Goal: Transaction & Acquisition: Purchase product/service

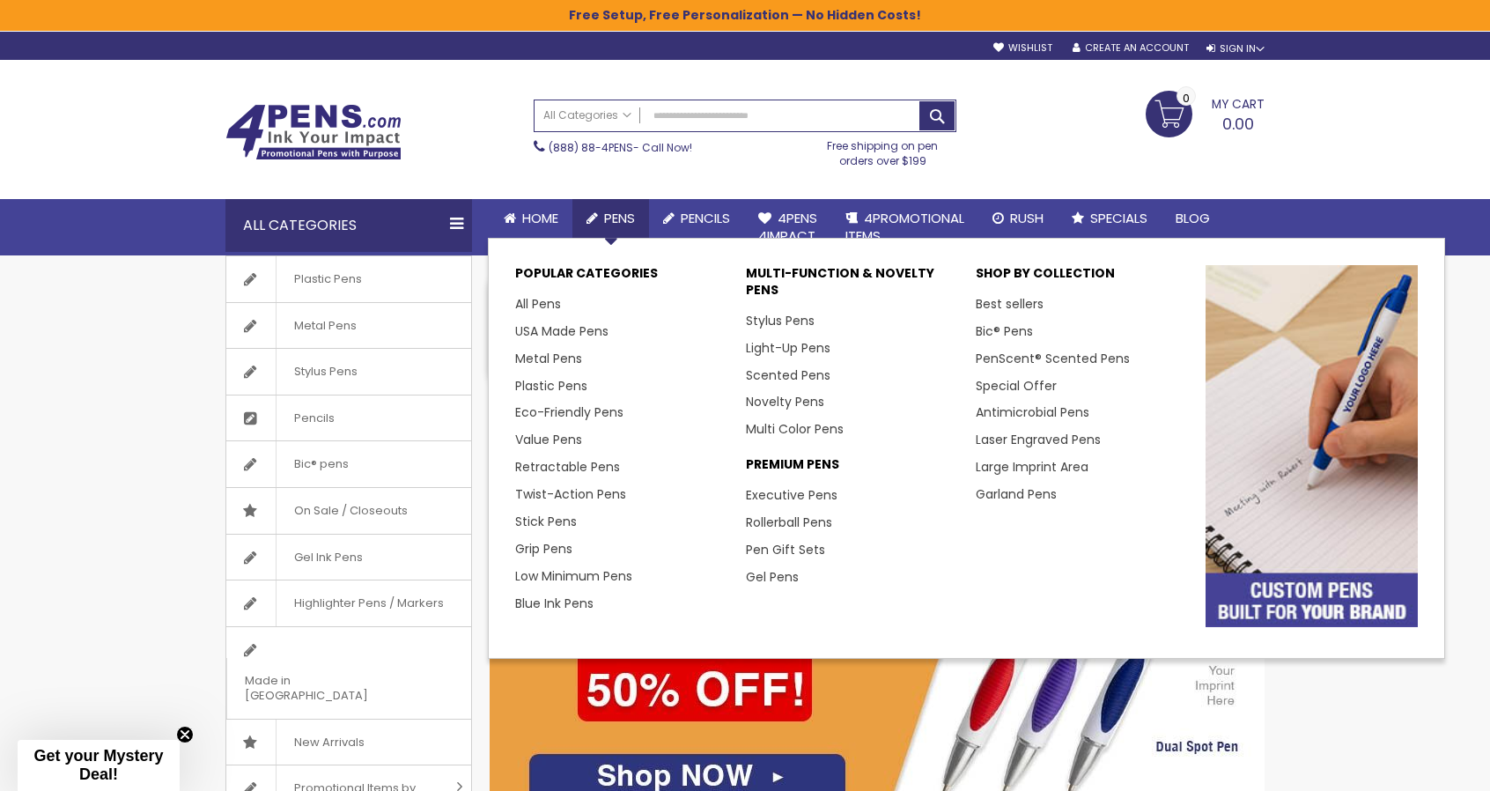
click at [607, 214] on span "Pens" at bounding box center [619, 218] width 31 height 18
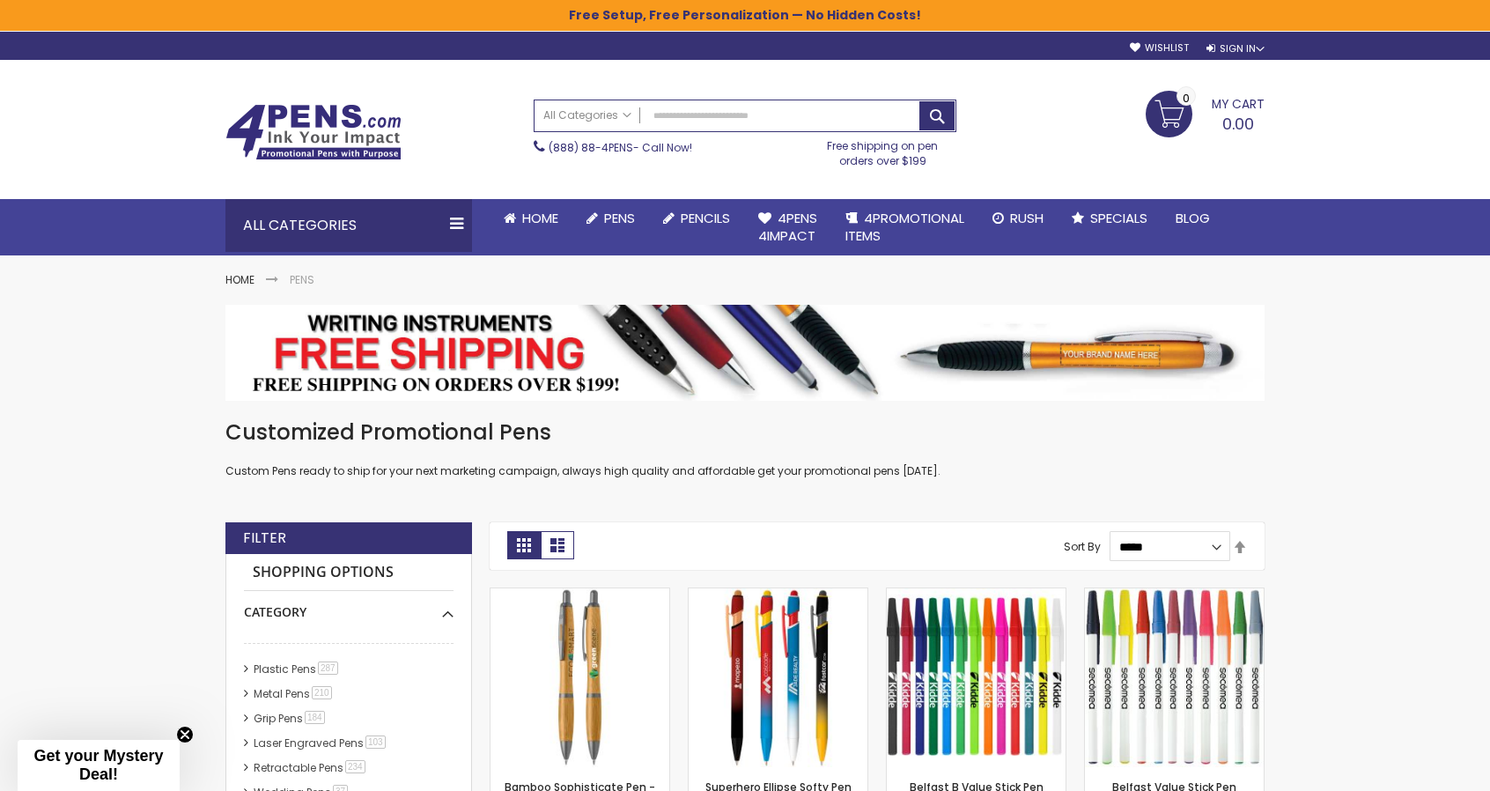
click at [351, 136] on img at bounding box center [313, 132] width 176 height 56
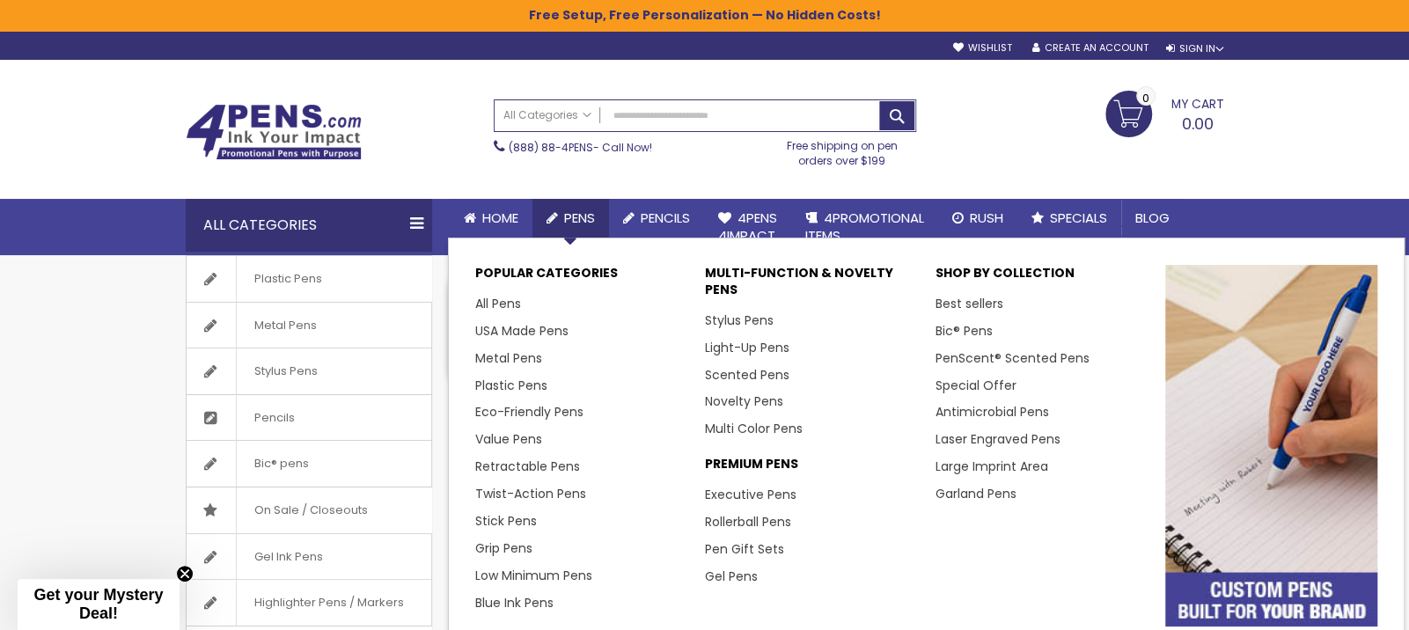
click at [577, 210] on span "Pens" at bounding box center [579, 218] width 31 height 18
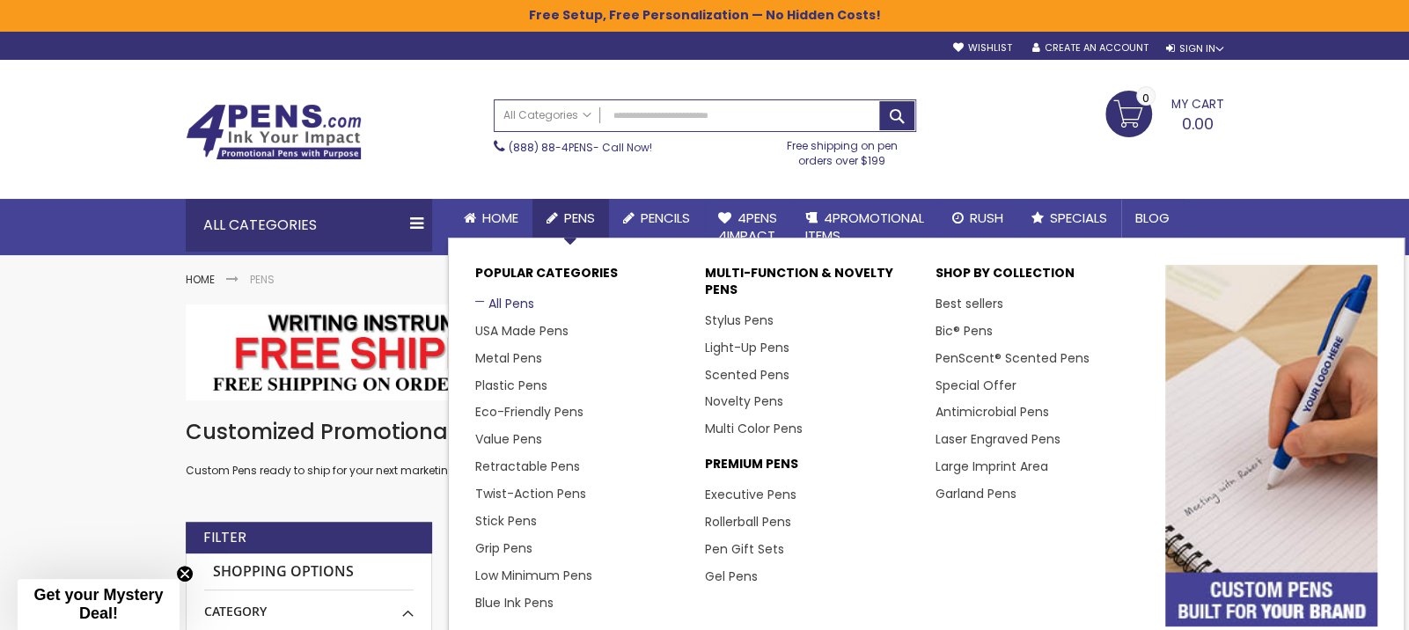
click at [507, 304] on link "All Pens" at bounding box center [504, 304] width 59 height 18
click at [512, 357] on link "Metal Pens" at bounding box center [515, 358] width 80 height 18
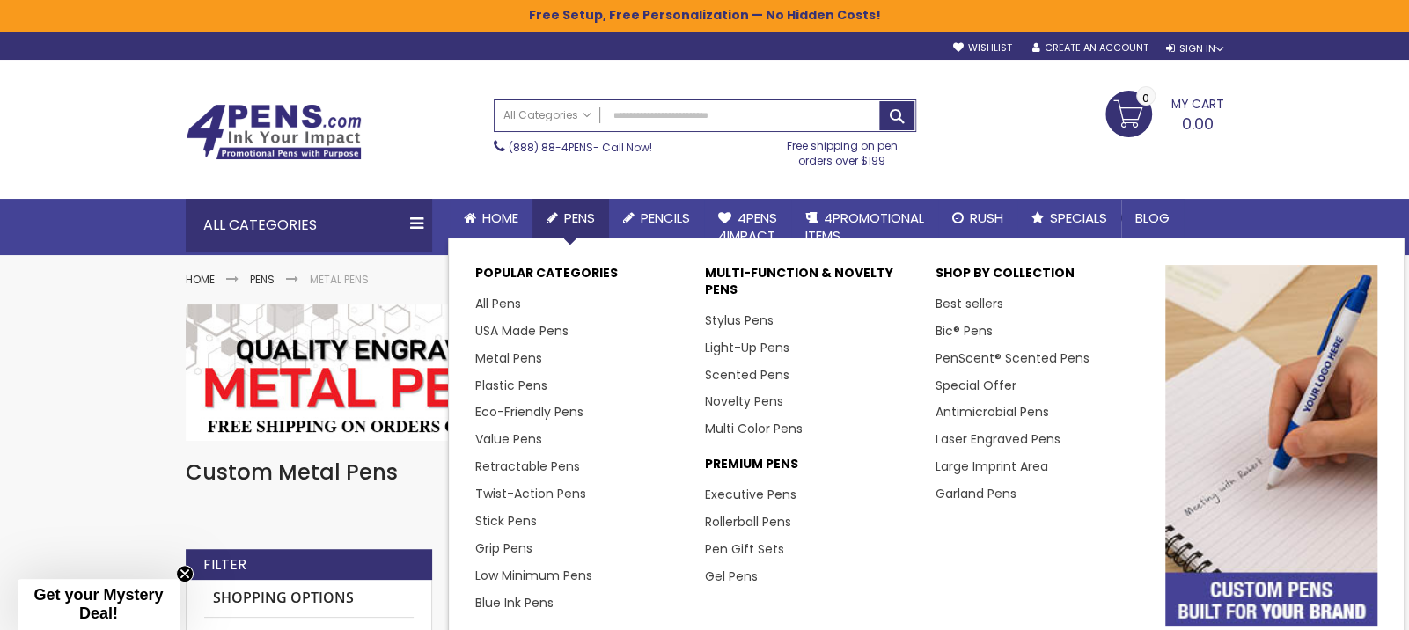
click at [762, 390] on li "Novelty Pens" at bounding box center [811, 401] width 212 height 27
click at [755, 397] on link "Novelty Pens" at bounding box center [751, 402] width 92 height 18
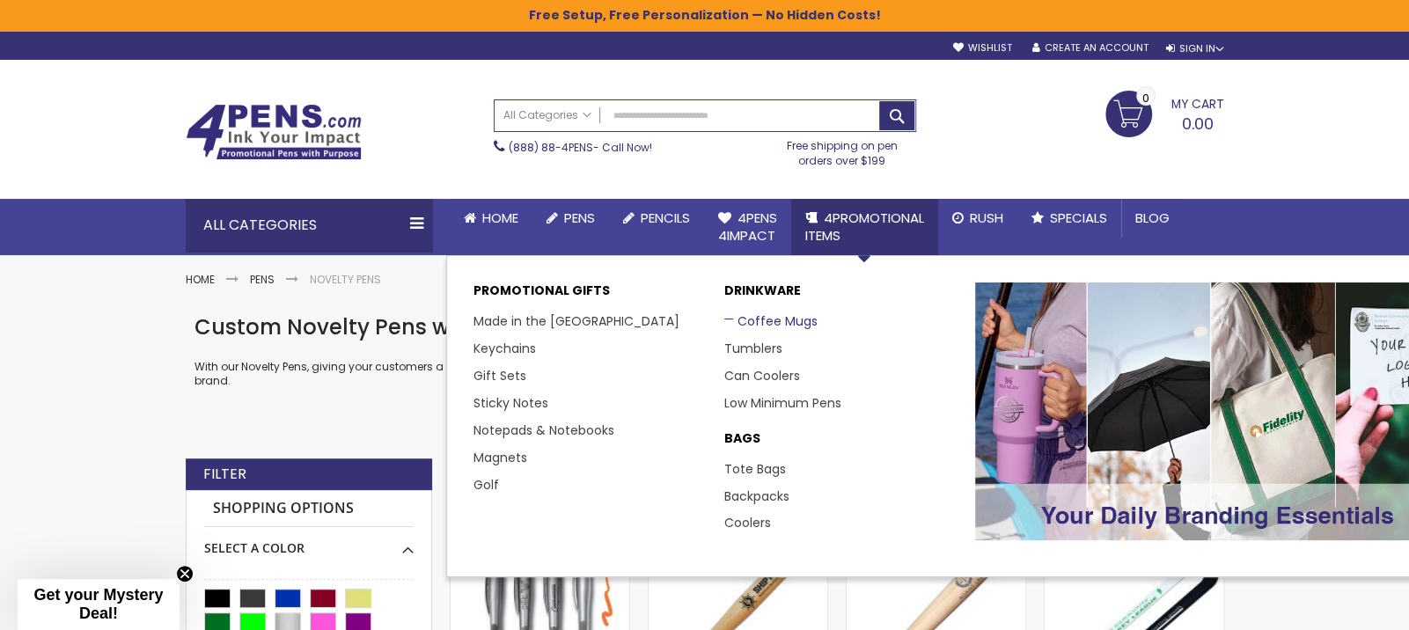
click at [768, 321] on link "Coffee Mugs" at bounding box center [771, 322] width 93 height 18
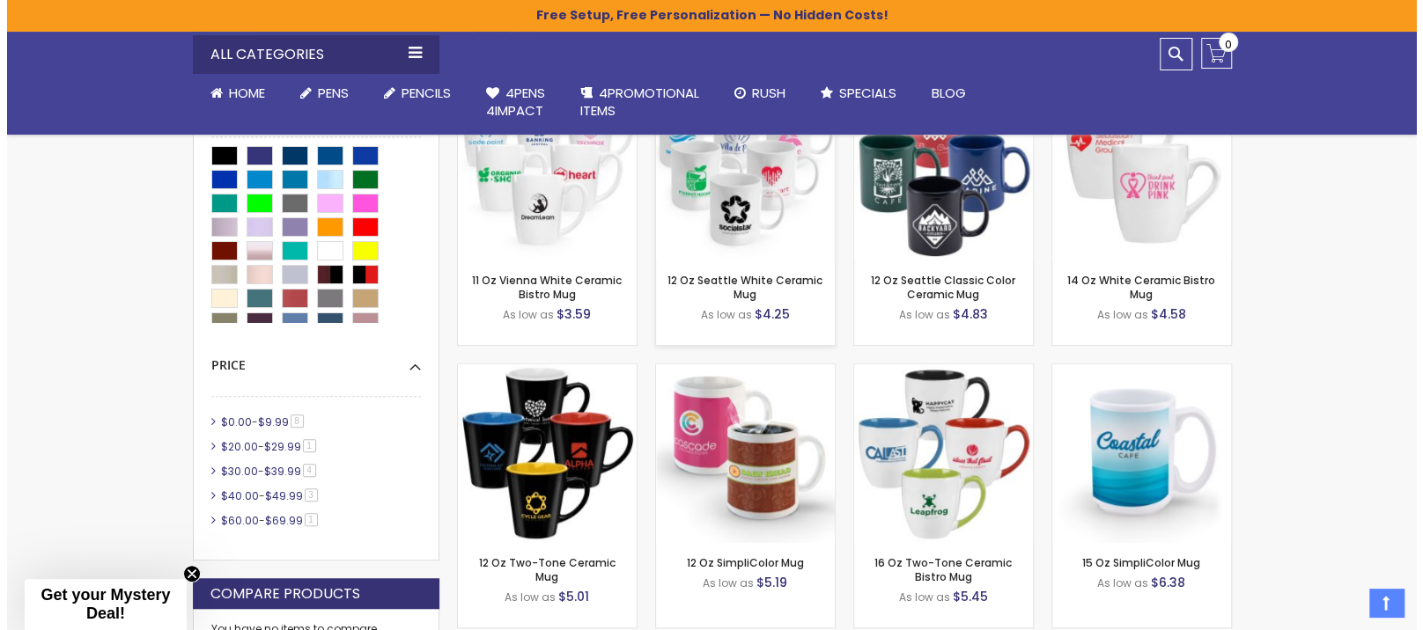
scroll to position [1056, 0]
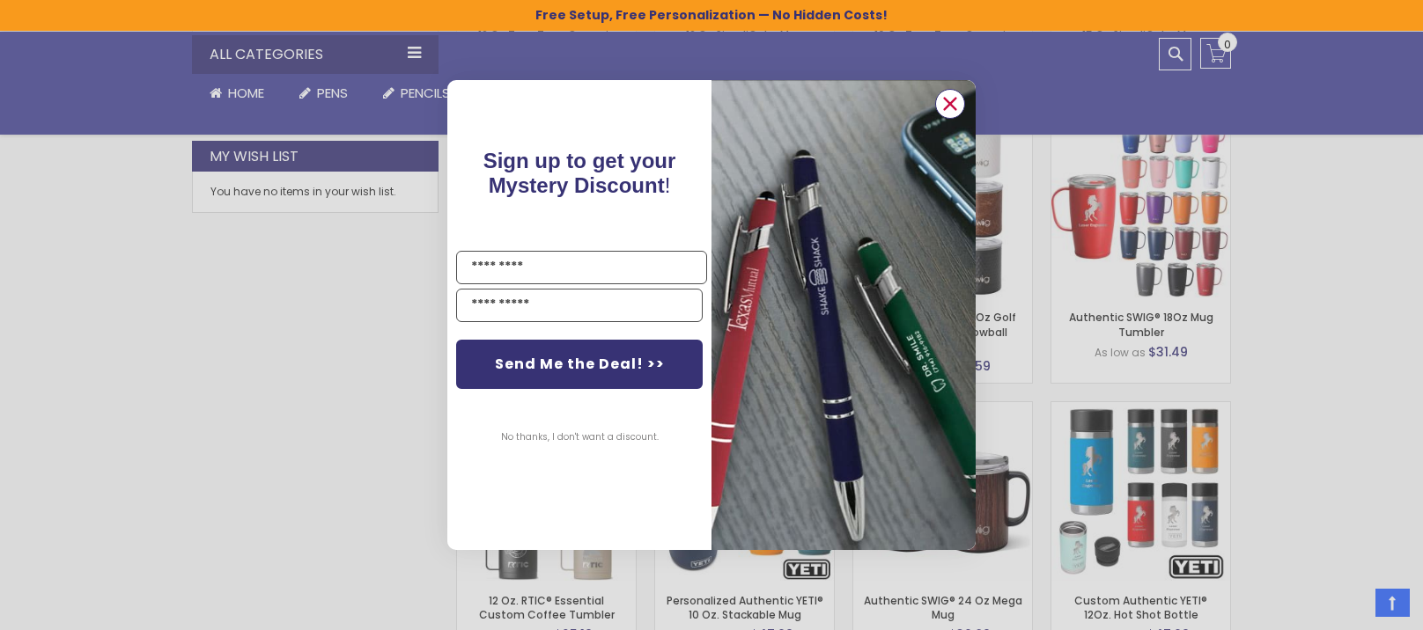
click at [945, 106] on circle "Close dialog" at bounding box center [950, 104] width 26 height 26
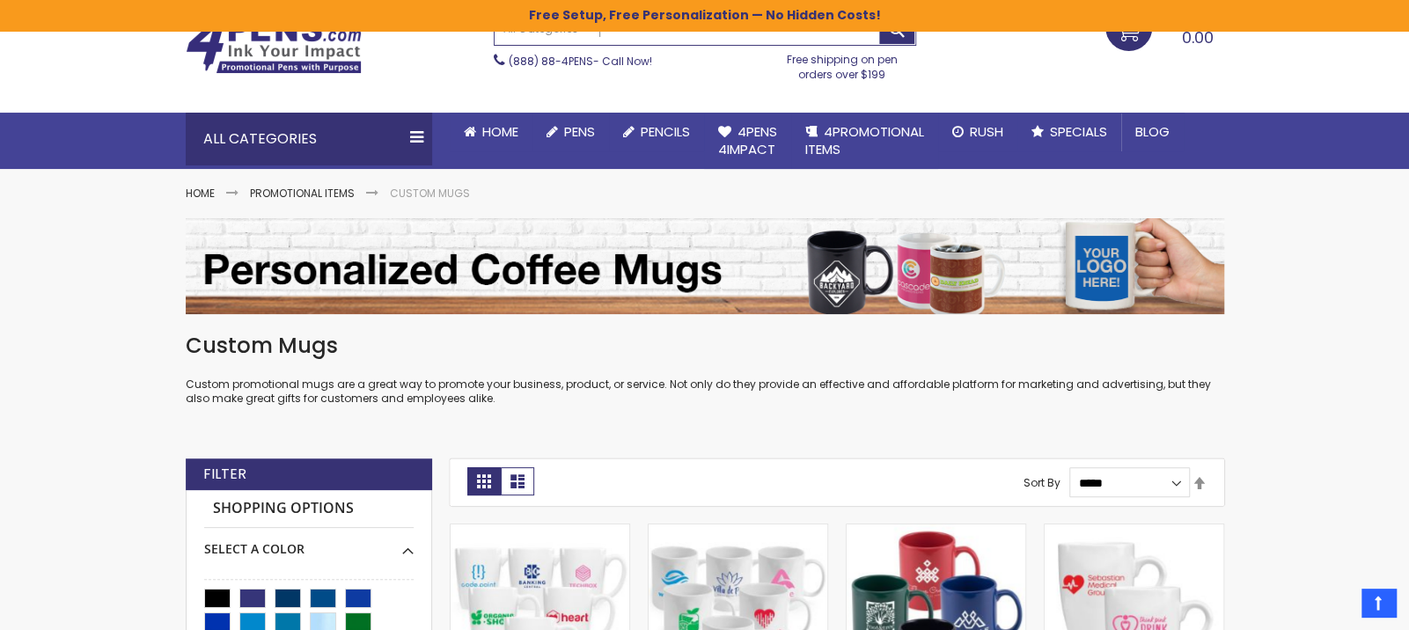
scroll to position [0, 0]
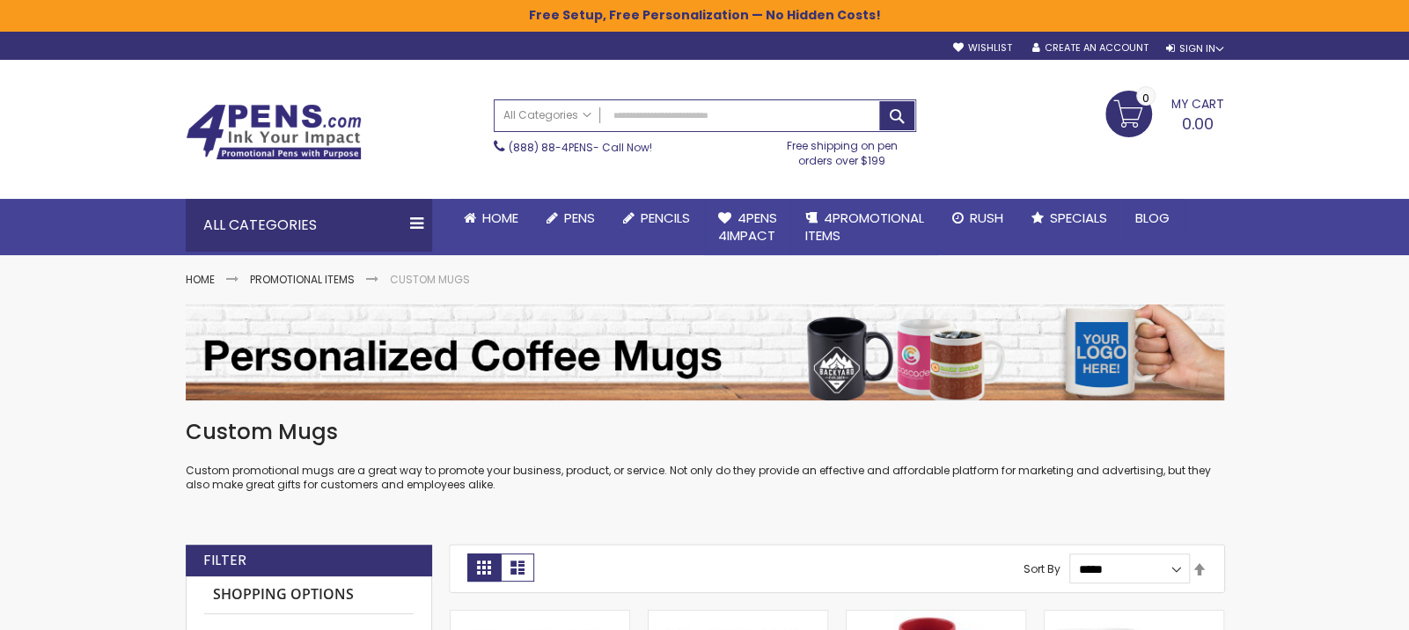
click at [292, 129] on img at bounding box center [274, 132] width 176 height 56
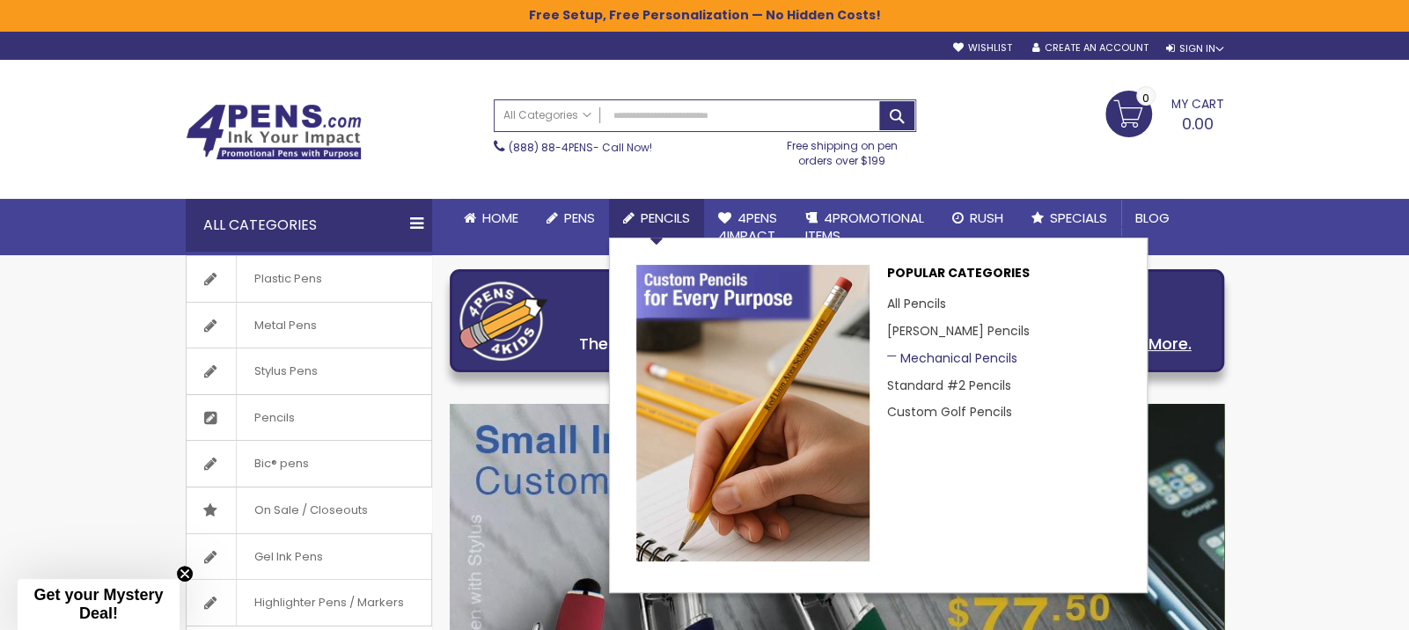
click at [971, 353] on link "Mechanical Pencils" at bounding box center [952, 358] width 130 height 18
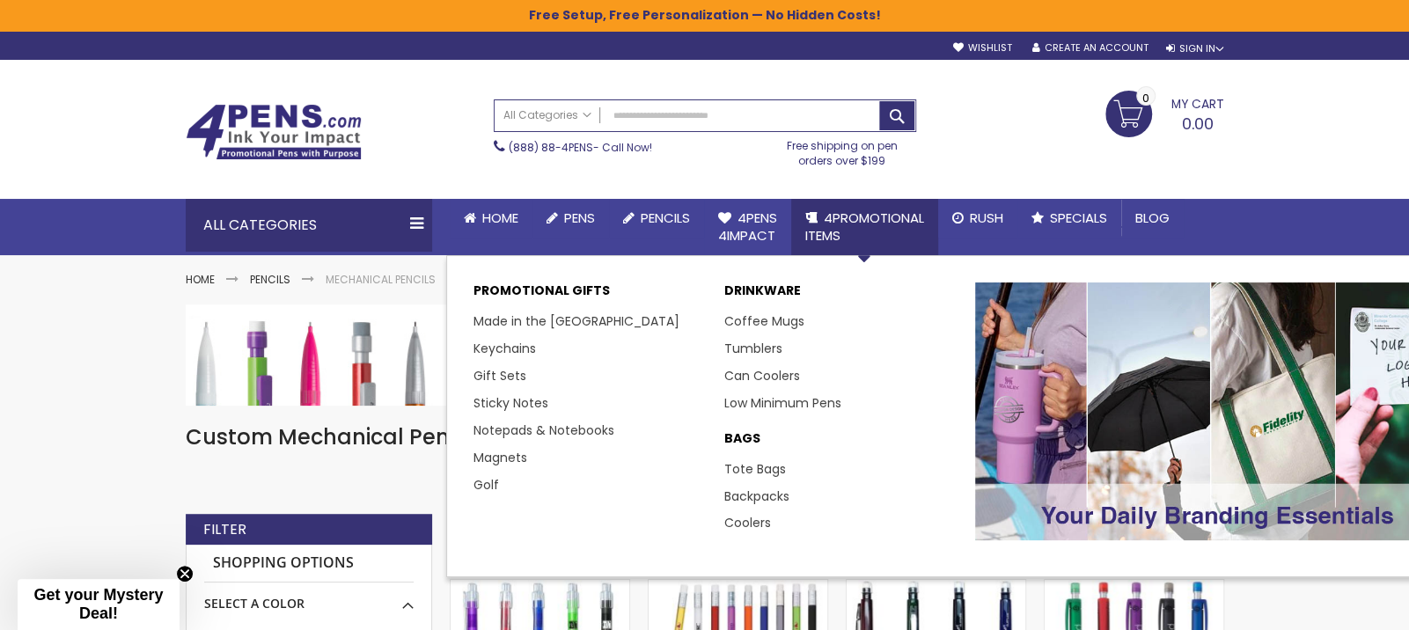
click at [855, 213] on span "4PROMOTIONAL ITEMS" at bounding box center [864, 227] width 119 height 36
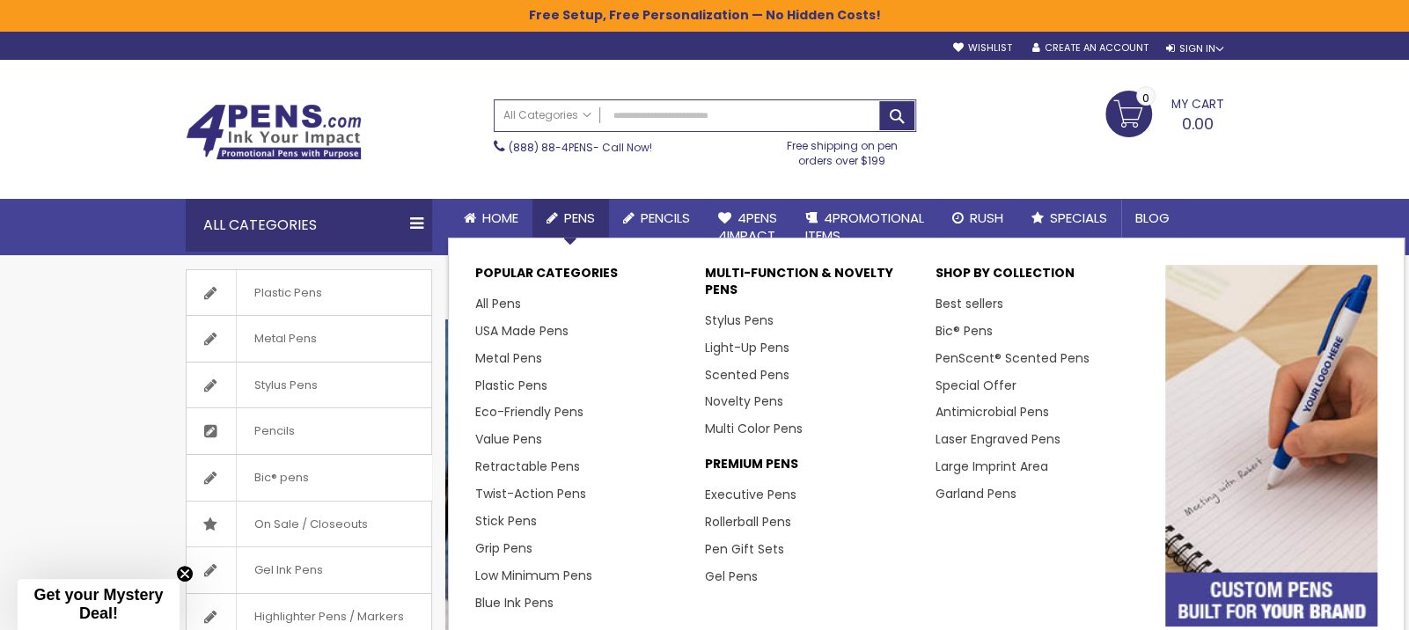
click at [570, 214] on span "Pens" at bounding box center [579, 218] width 31 height 18
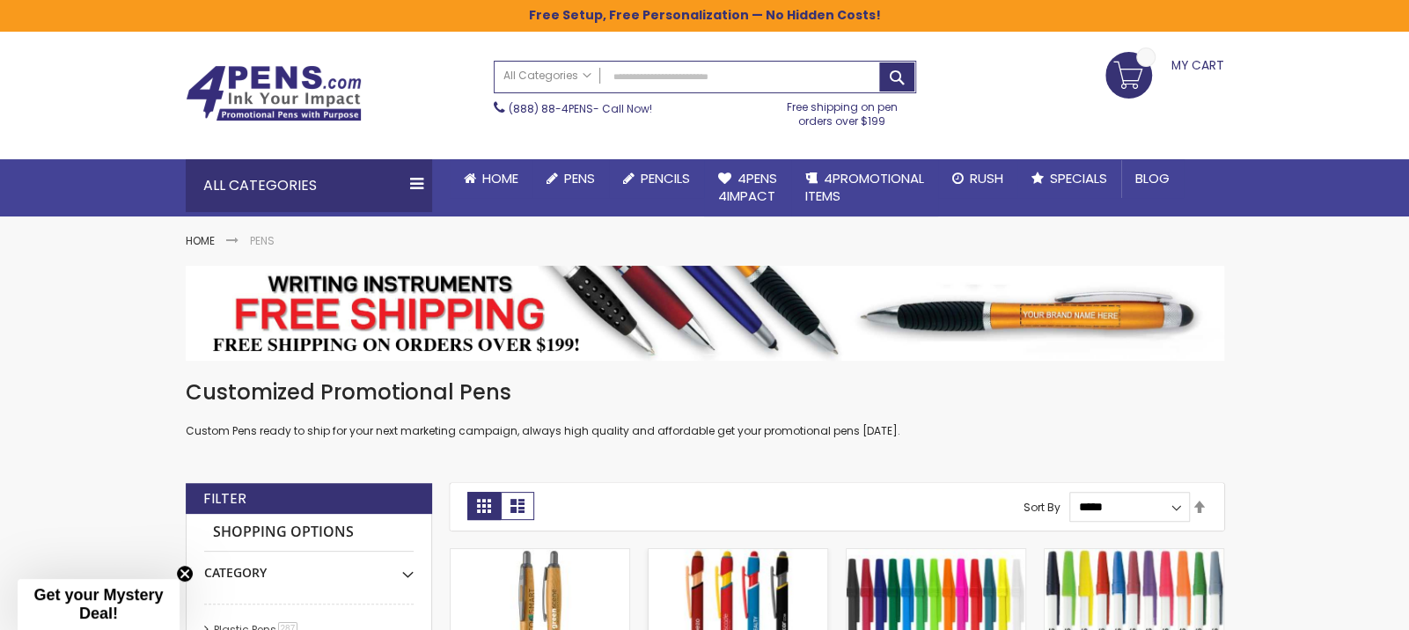
scroll to position [440, 0]
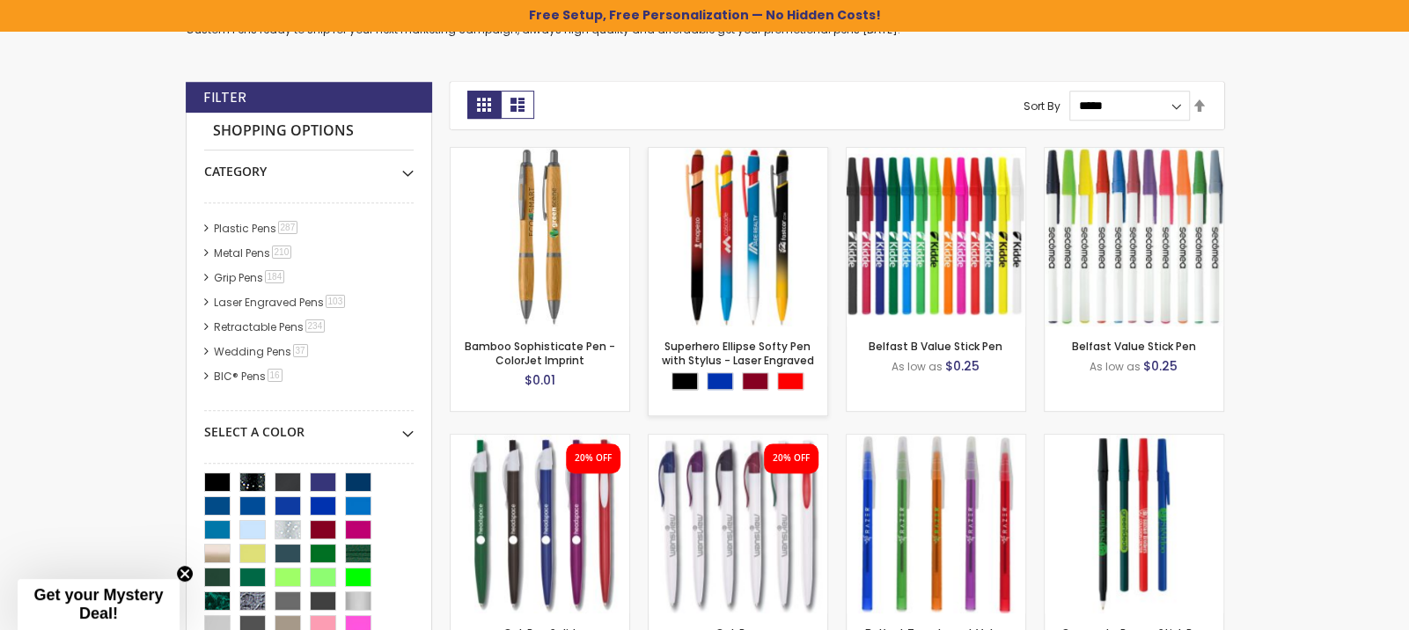
click at [757, 200] on img at bounding box center [738, 237] width 179 height 179
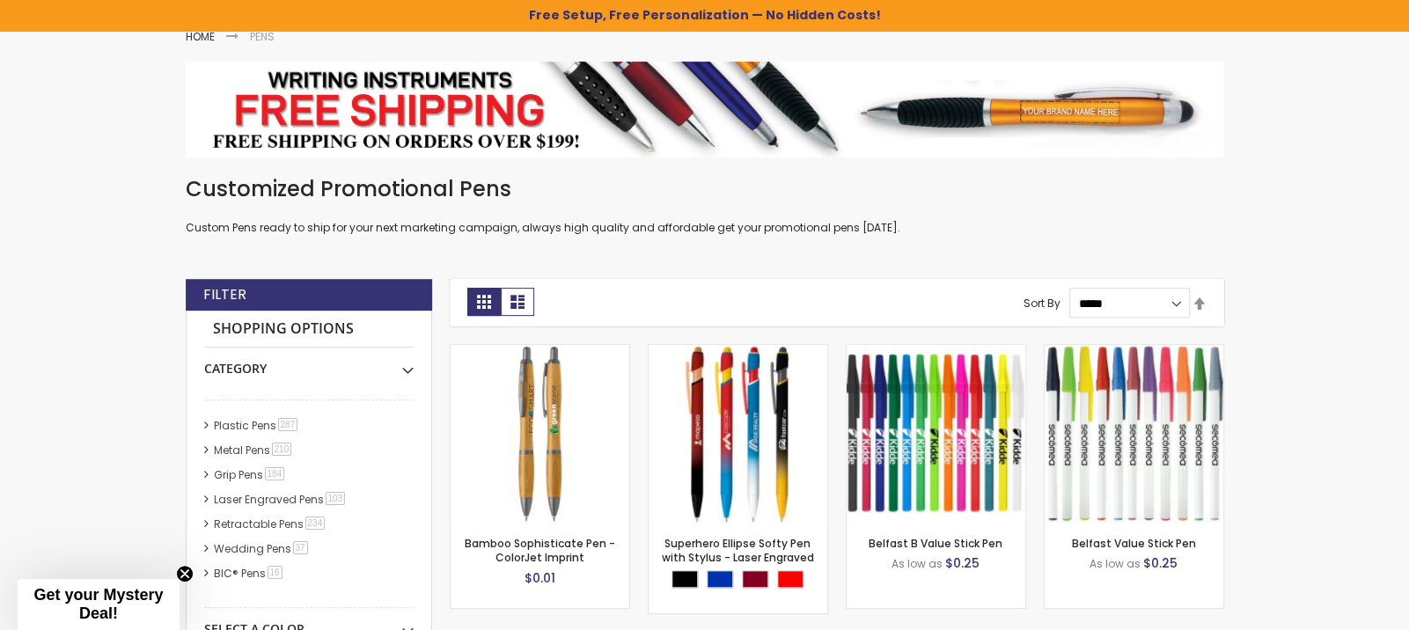
scroll to position [264, 0]
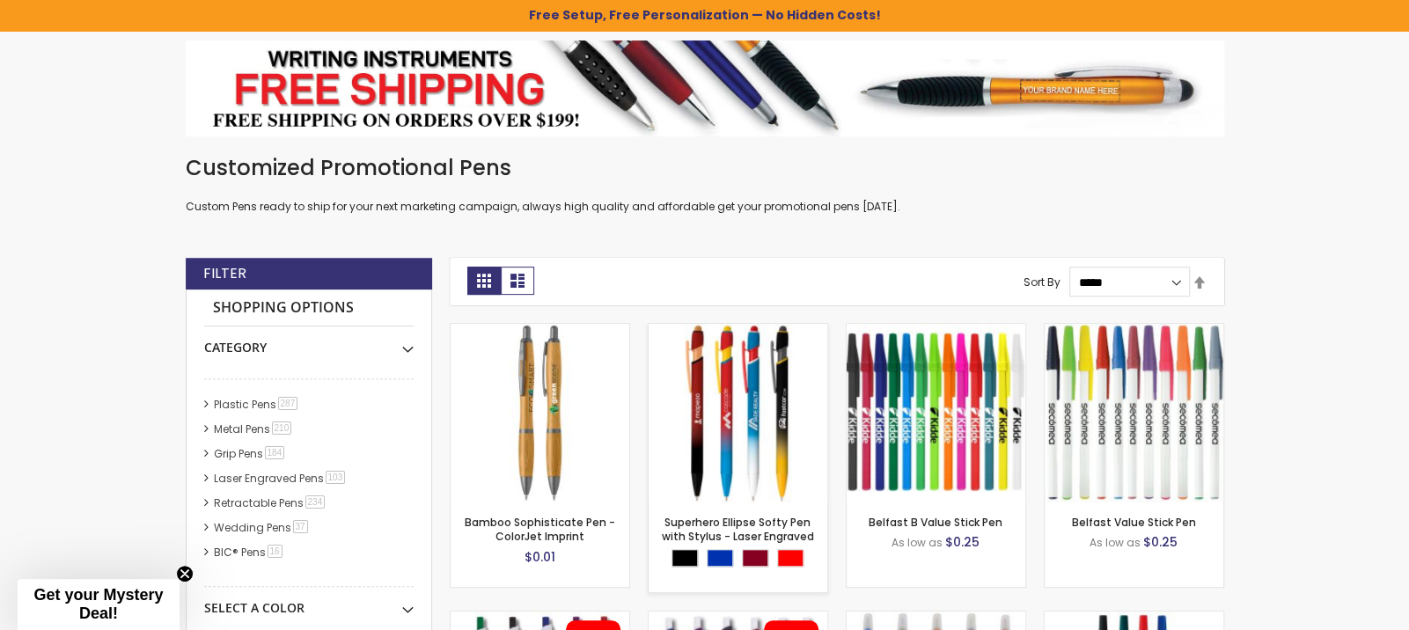
click at [751, 397] on img at bounding box center [738, 413] width 179 height 179
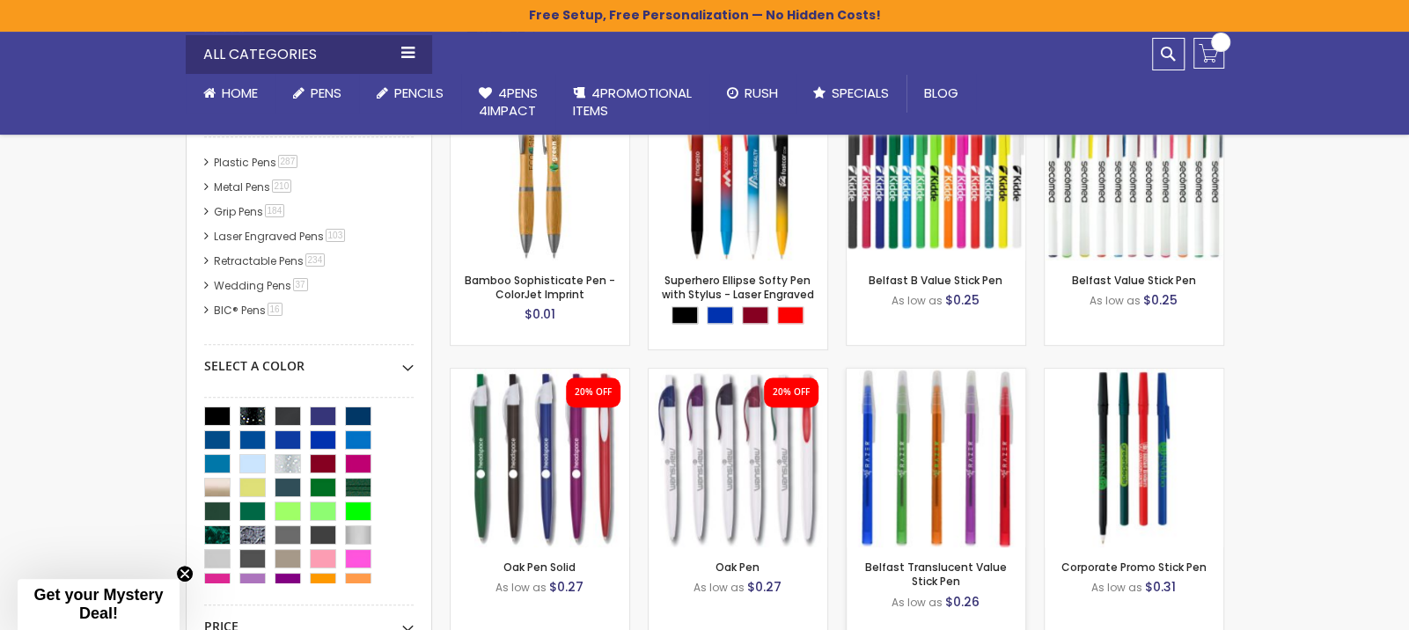
scroll to position [528, 0]
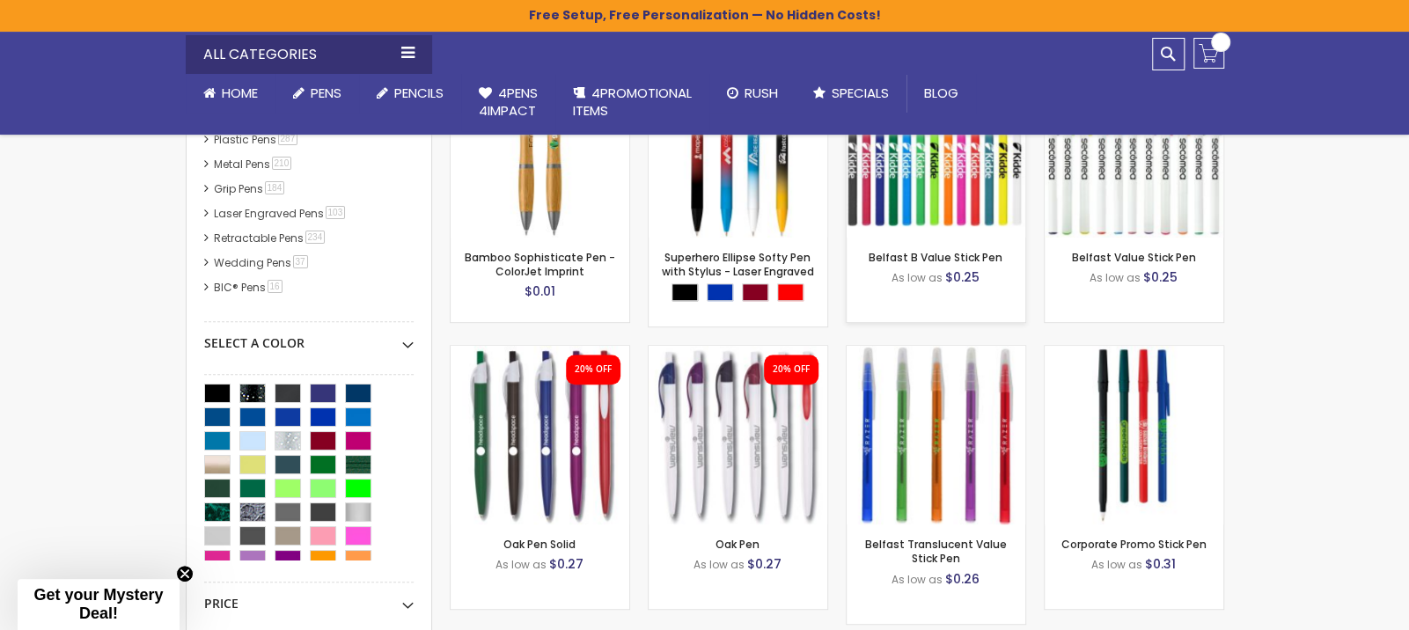
click at [933, 209] on div "- *** + Add to Cart" at bounding box center [936, 209] width 179 height 31
click at [934, 209] on div "- *** + Add to Cart" at bounding box center [936, 209] width 179 height 31
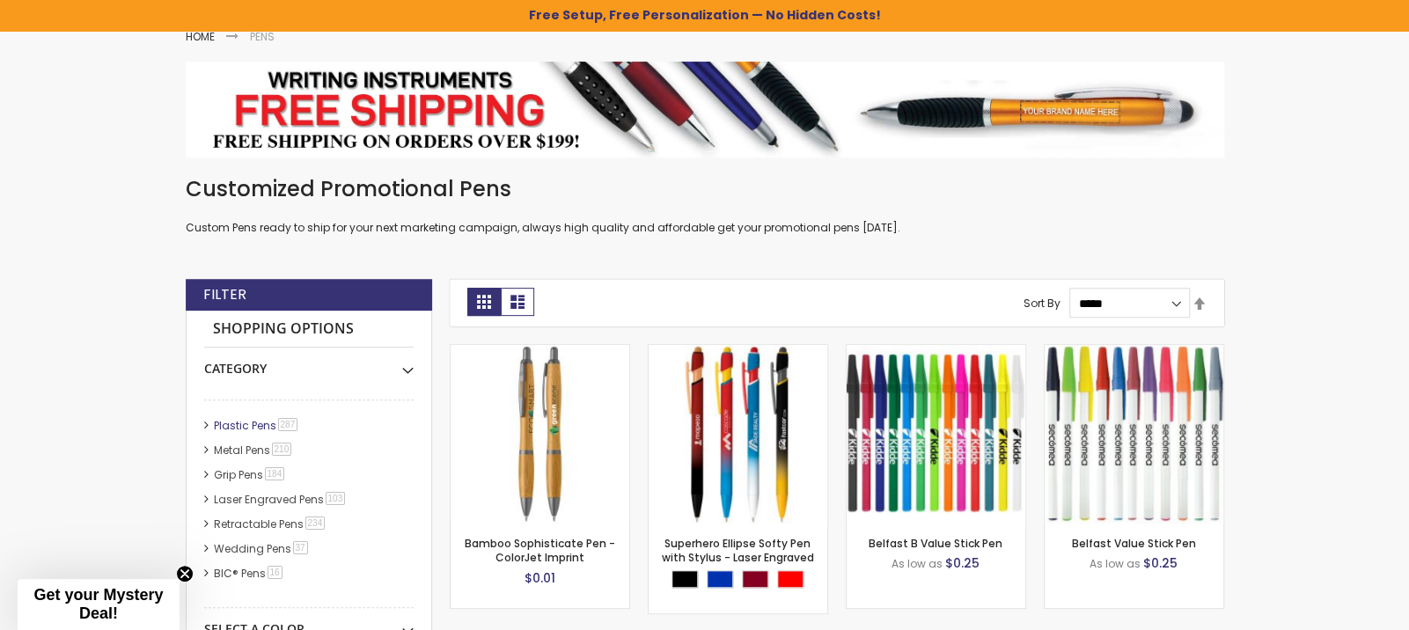
scroll to position [264, 0]
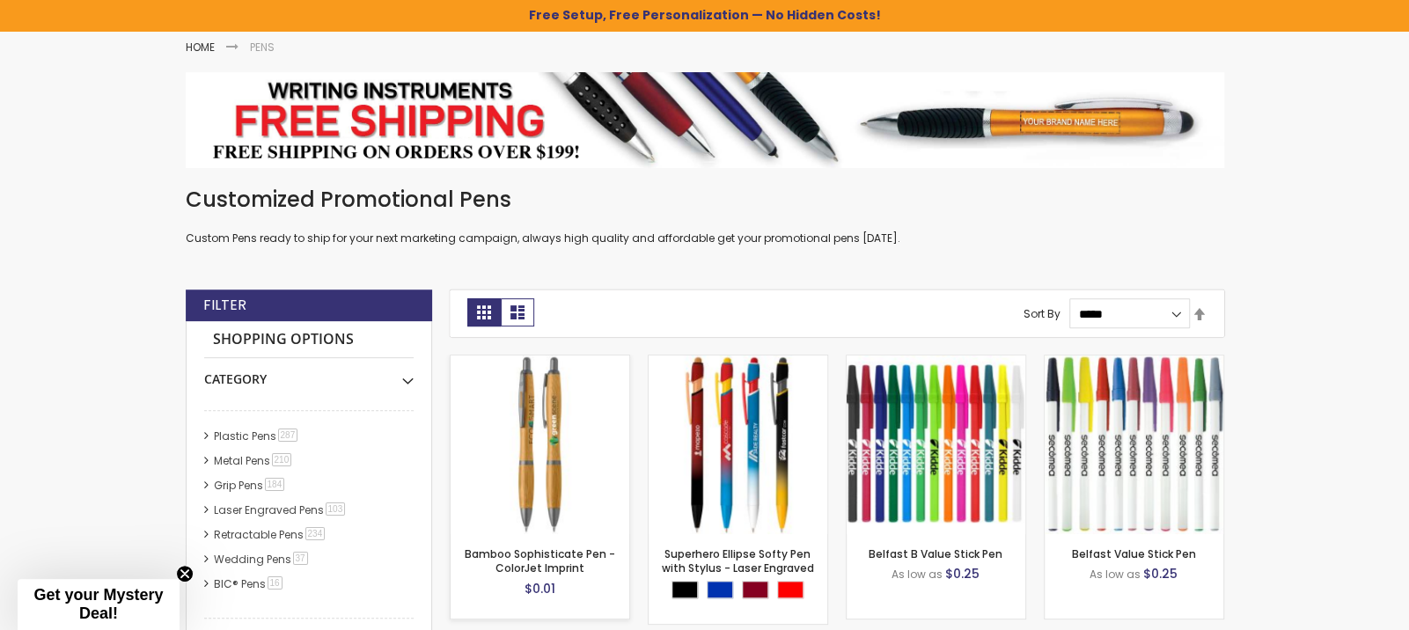
click at [562, 454] on img at bounding box center [540, 445] width 179 height 179
click at [926, 423] on img at bounding box center [936, 445] width 179 height 179
click at [1146, 434] on img at bounding box center [1134, 445] width 179 height 179
click at [1144, 432] on img at bounding box center [1134, 445] width 179 height 179
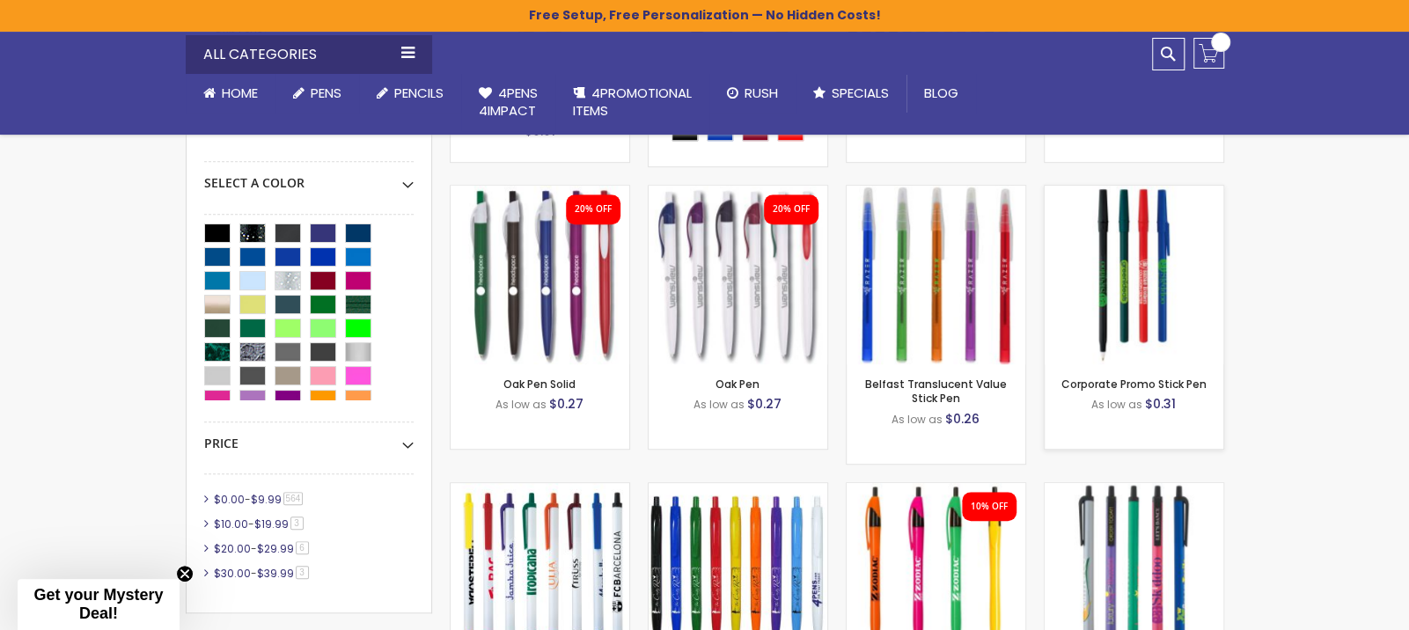
scroll to position [704, 0]
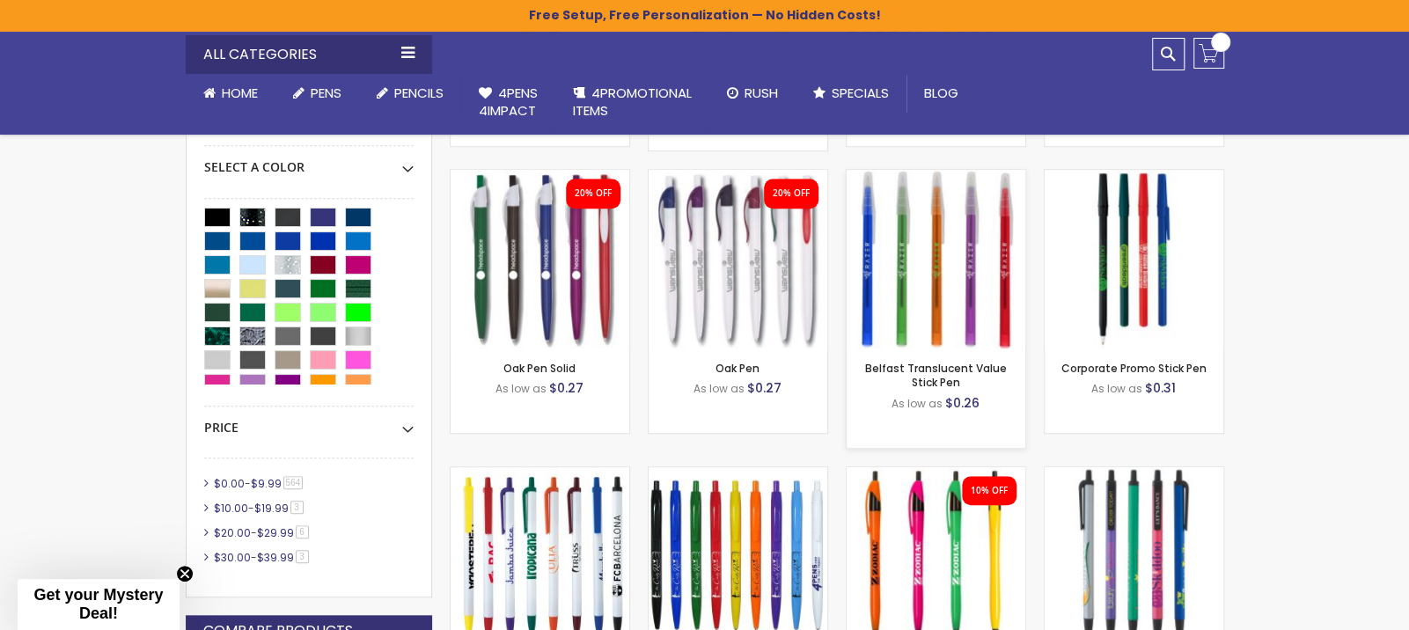
click at [921, 247] on img at bounding box center [936, 259] width 179 height 179
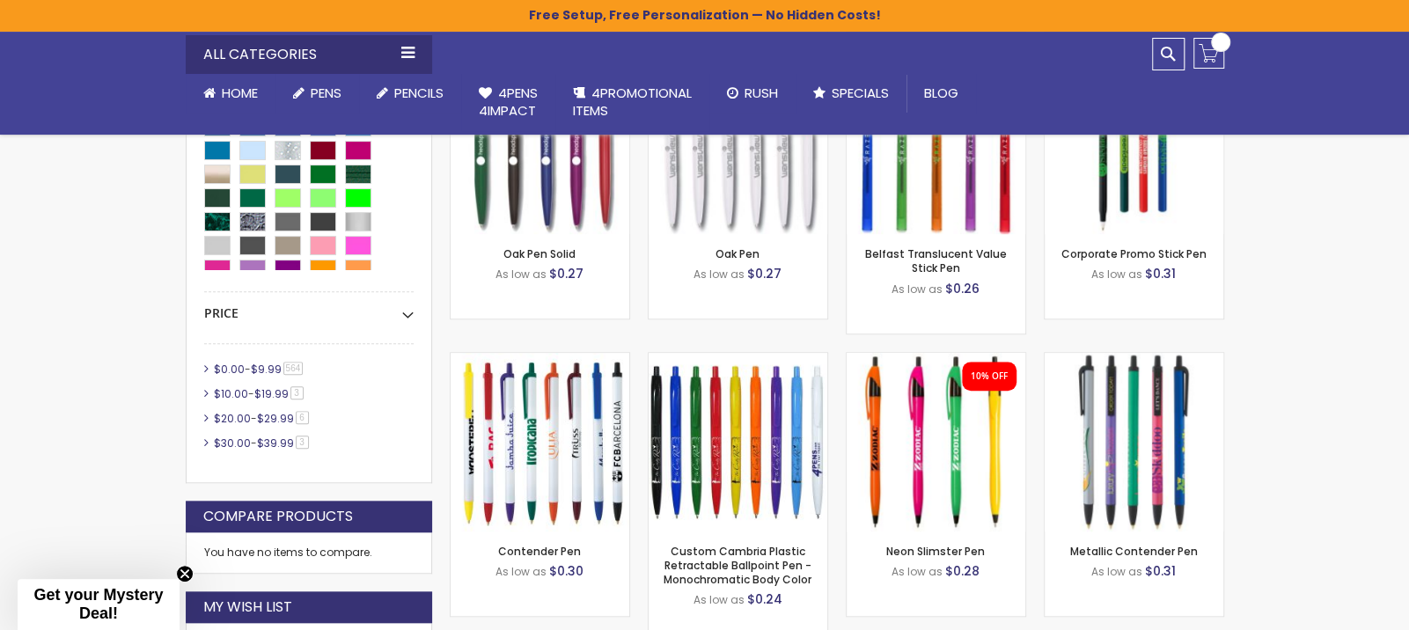
scroll to position [1056, 0]
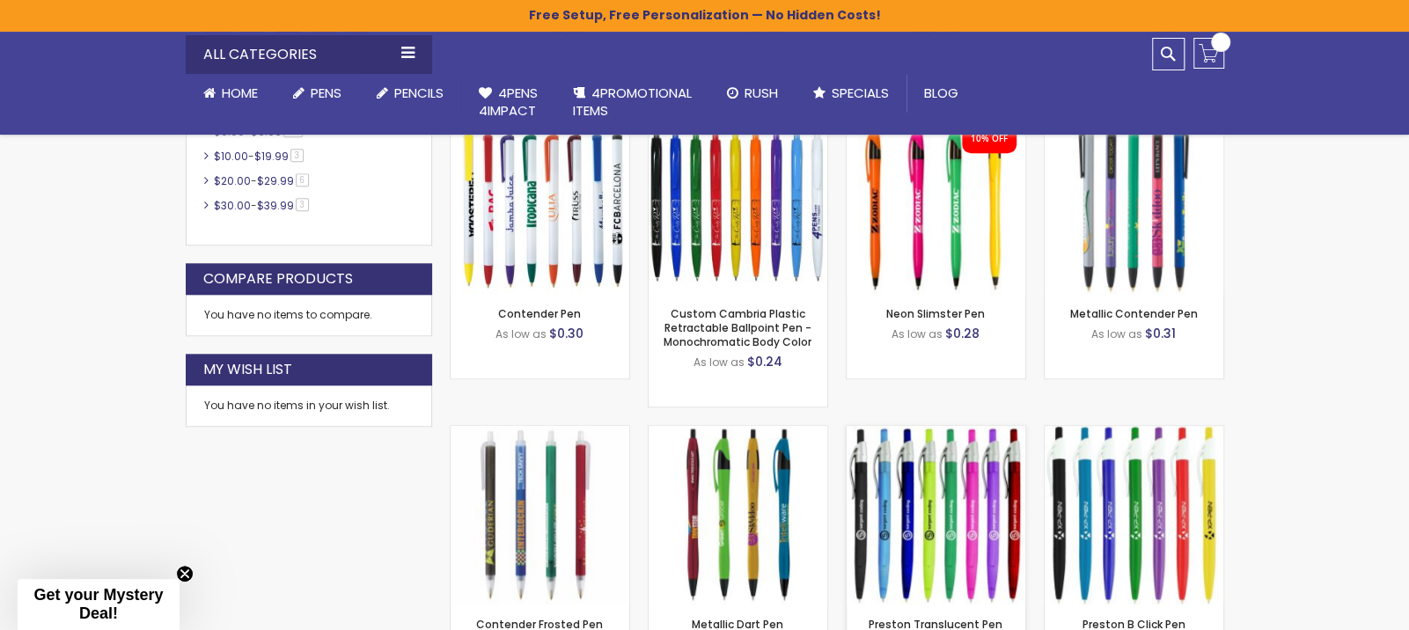
click at [954, 507] on img at bounding box center [936, 515] width 179 height 179
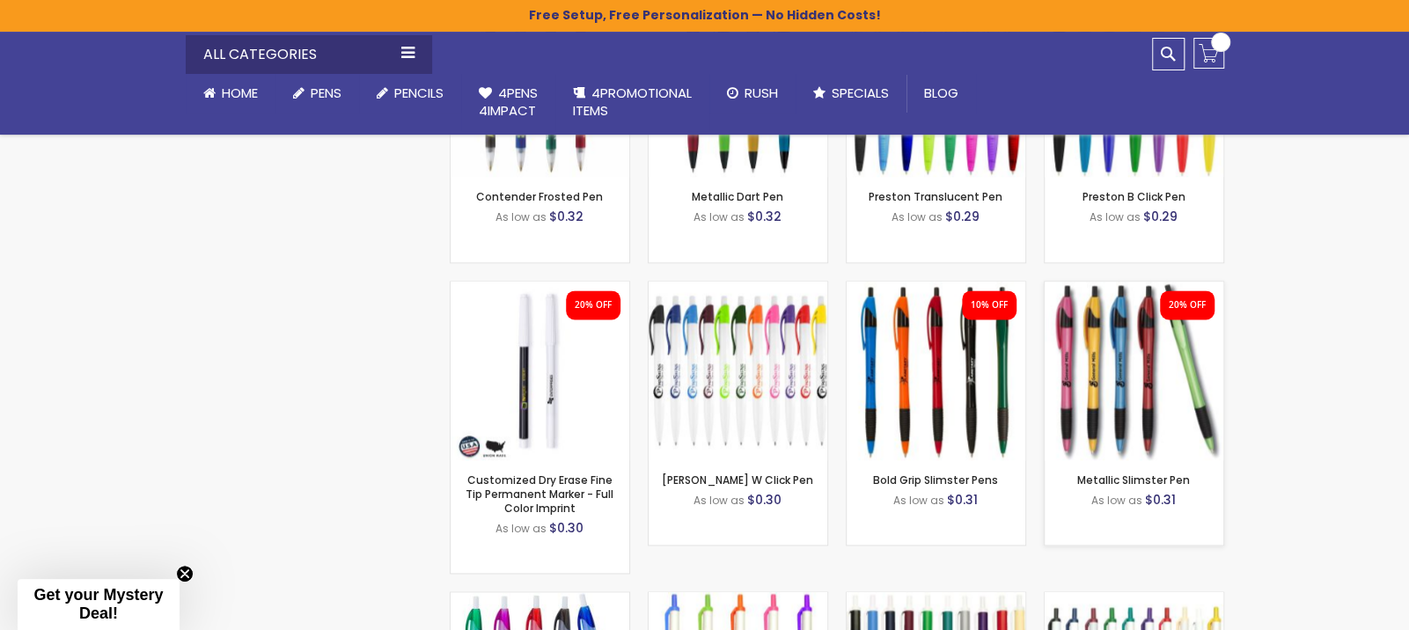
scroll to position [1497, 0]
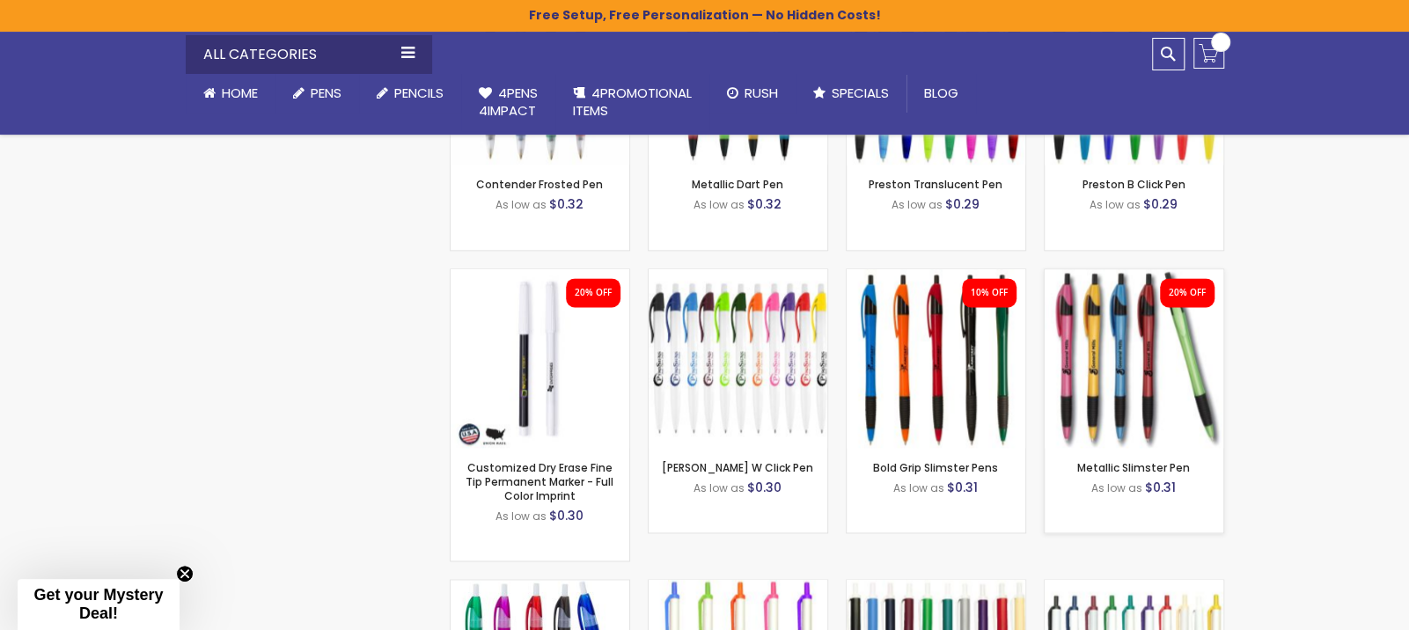
click at [1144, 358] on img at bounding box center [1134, 358] width 179 height 179
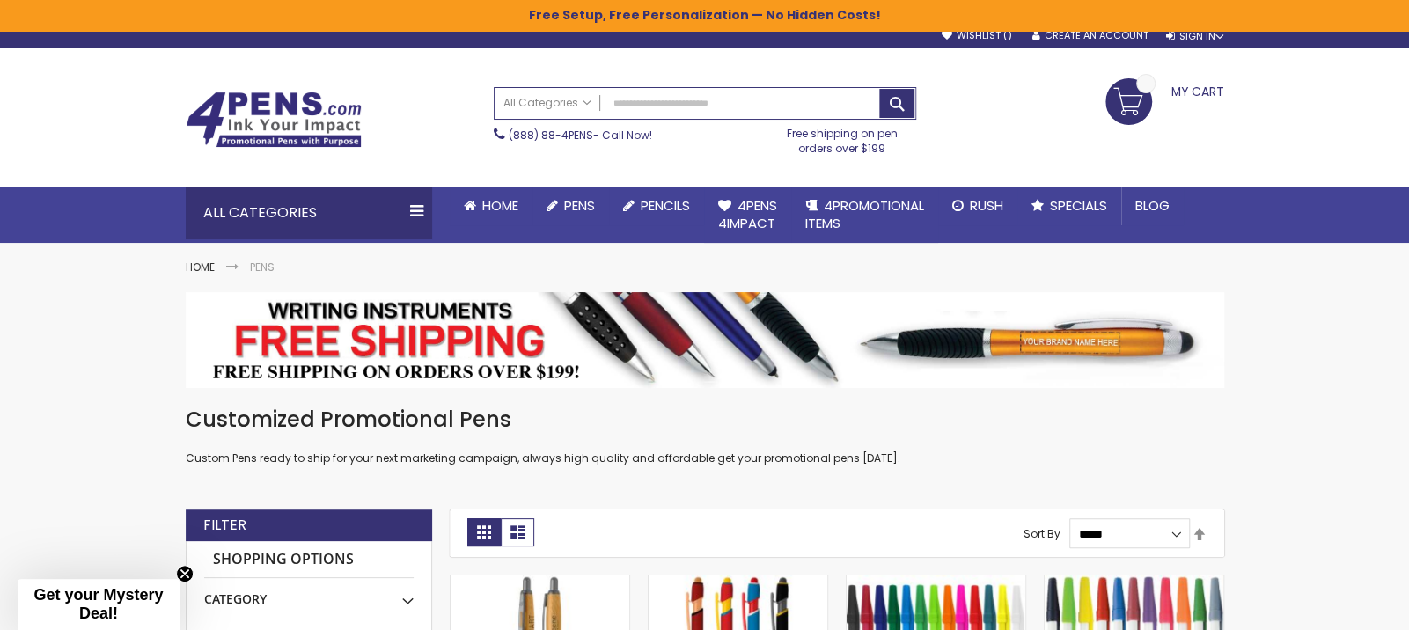
scroll to position [0, 0]
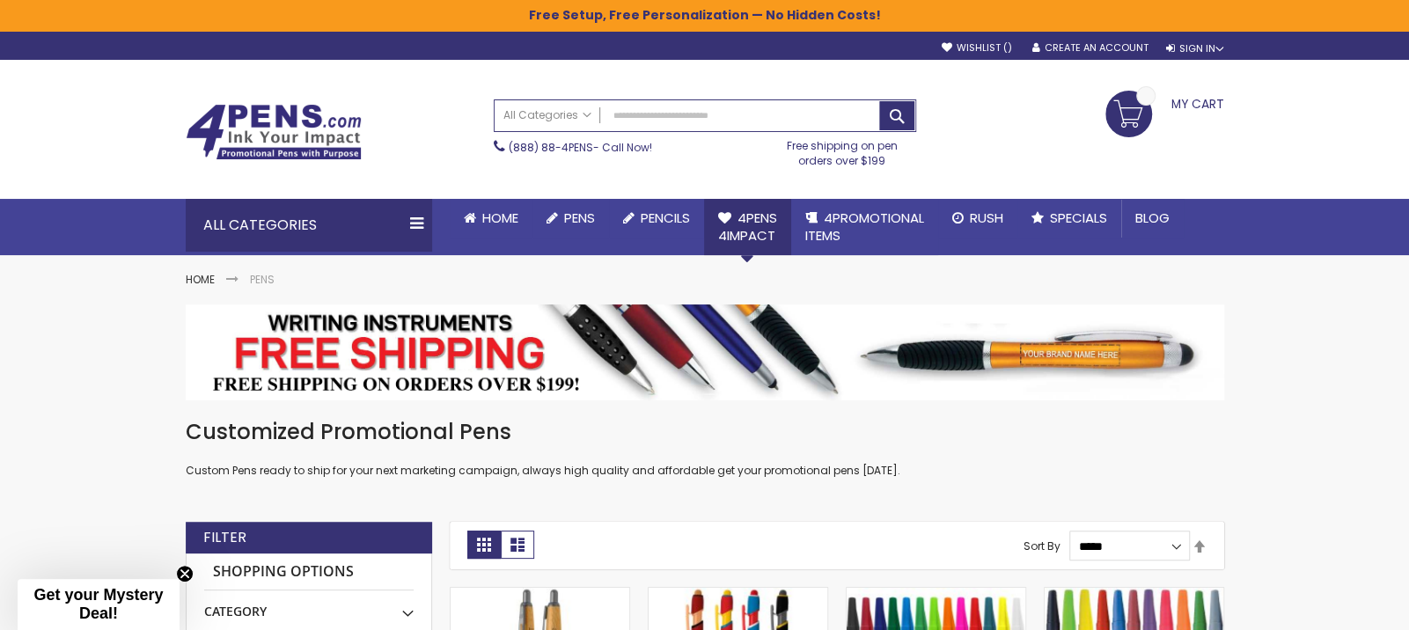
click at [745, 220] on span "4Pens 4impact" at bounding box center [747, 227] width 59 height 36
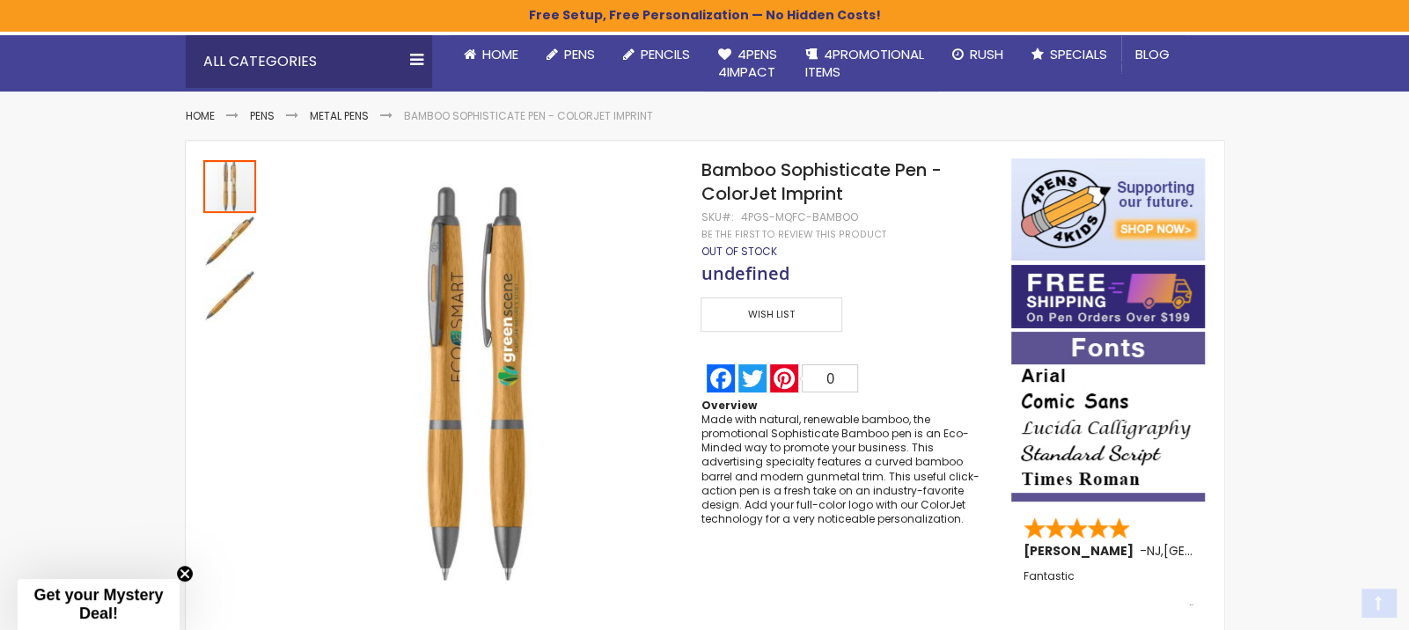
scroll to position [176, 0]
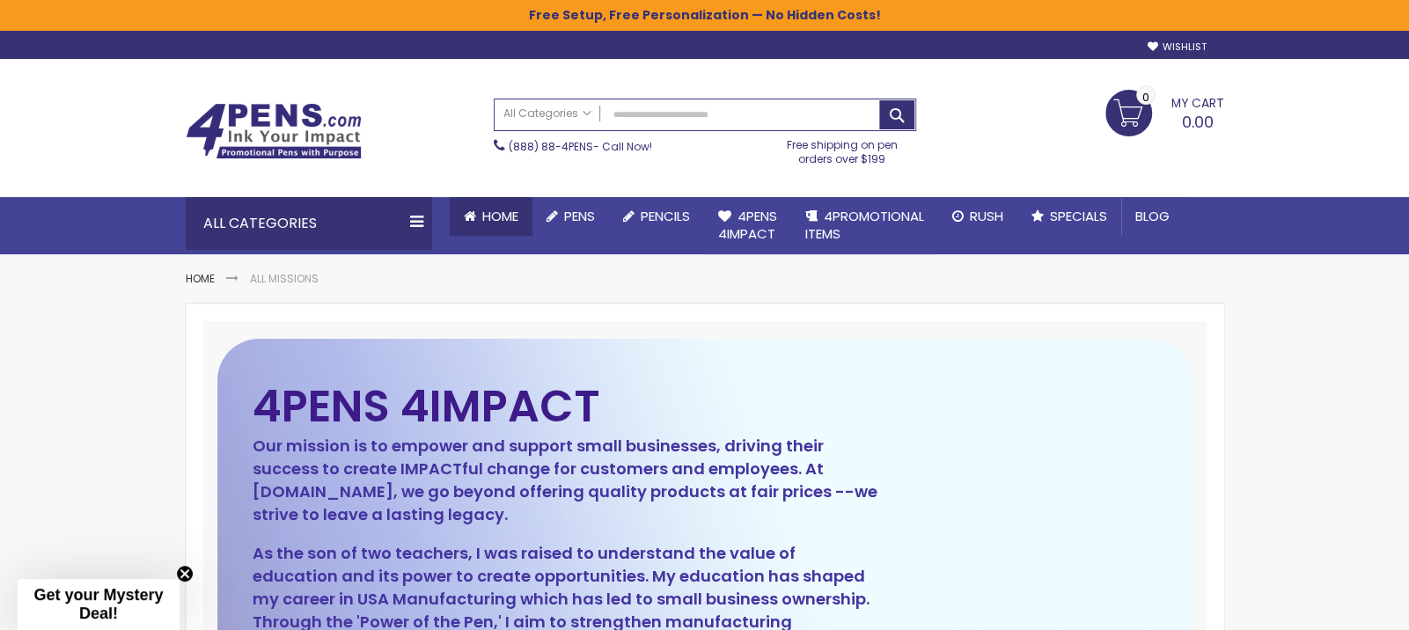
click at [509, 206] on link "Home" at bounding box center [491, 216] width 83 height 39
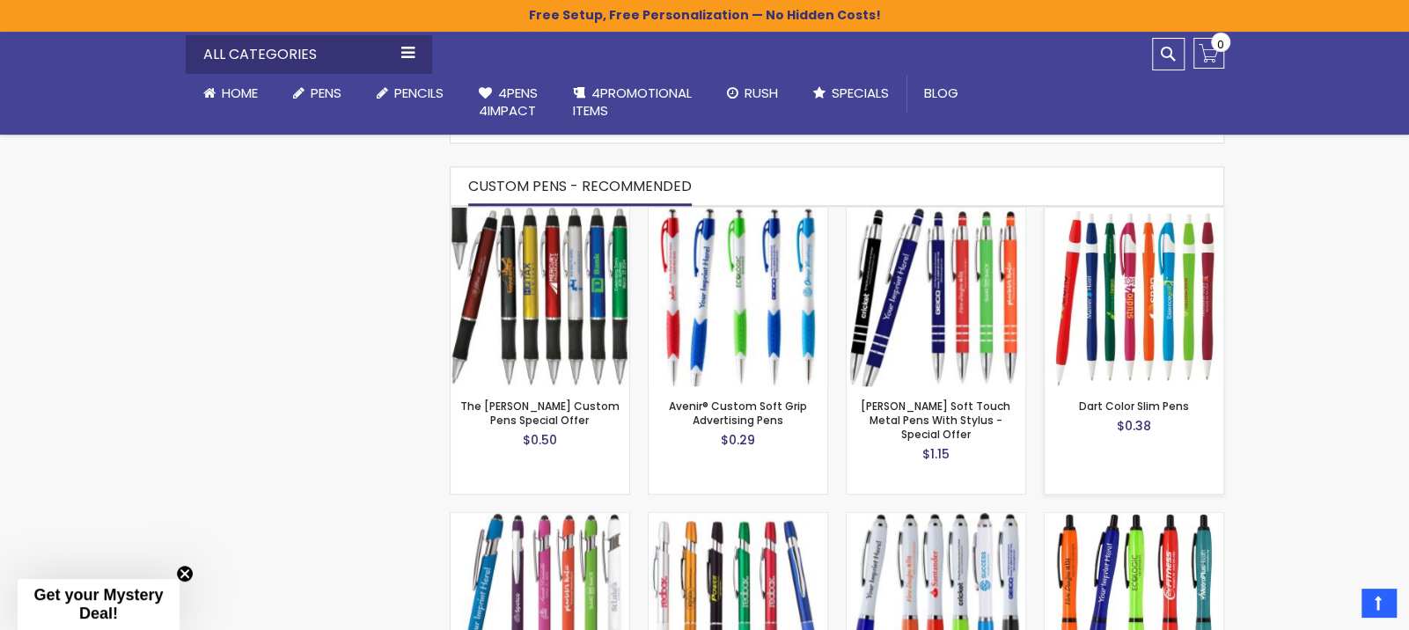
scroll to position [1088, 0]
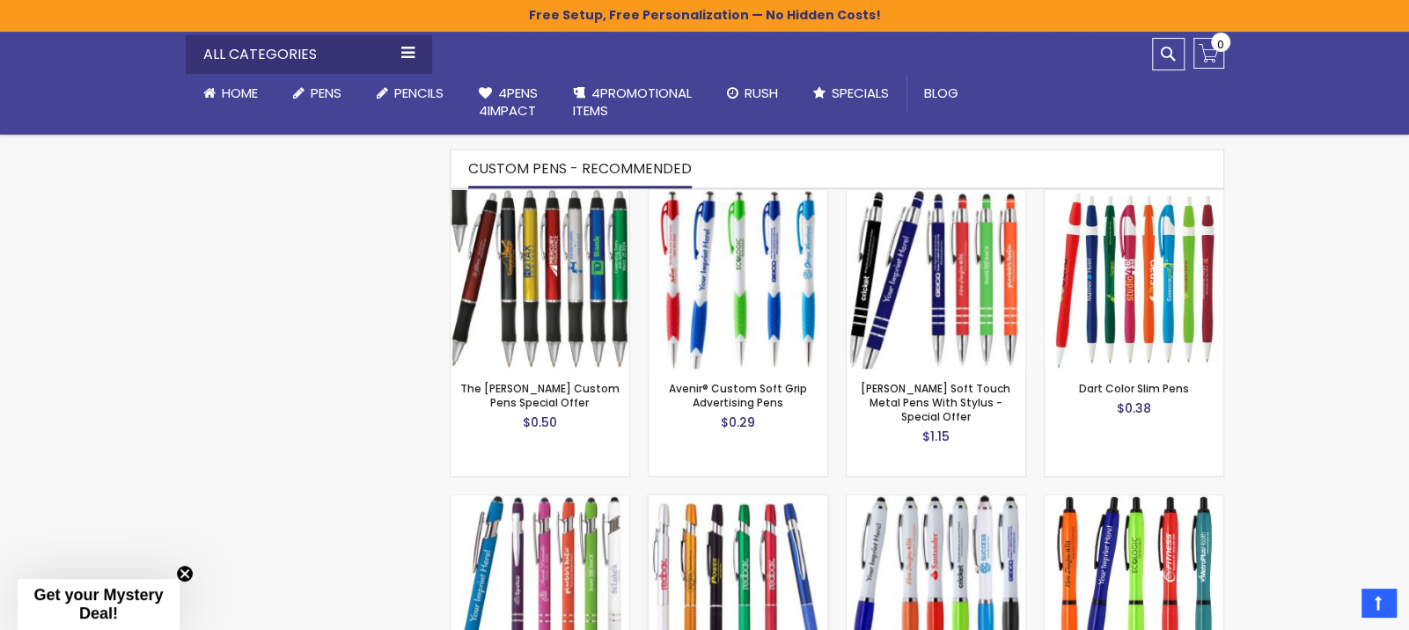
click at [750, 529] on img at bounding box center [738, 585] width 179 height 179
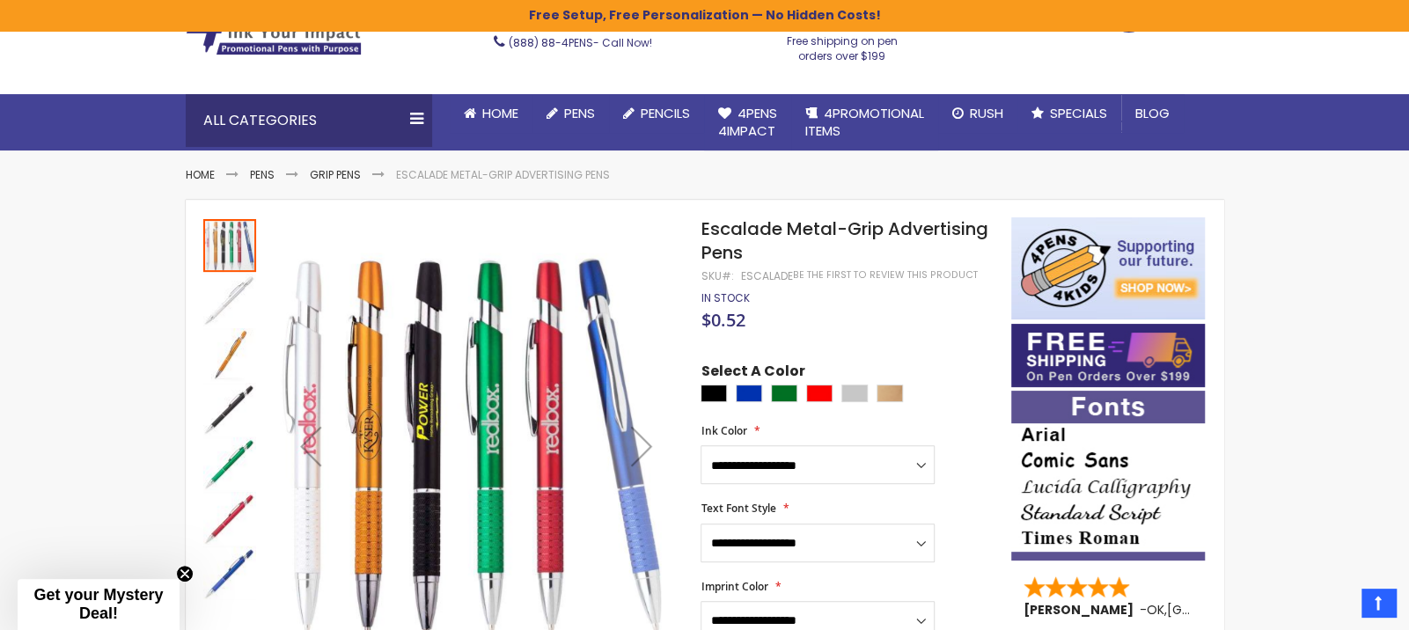
scroll to position [88, 0]
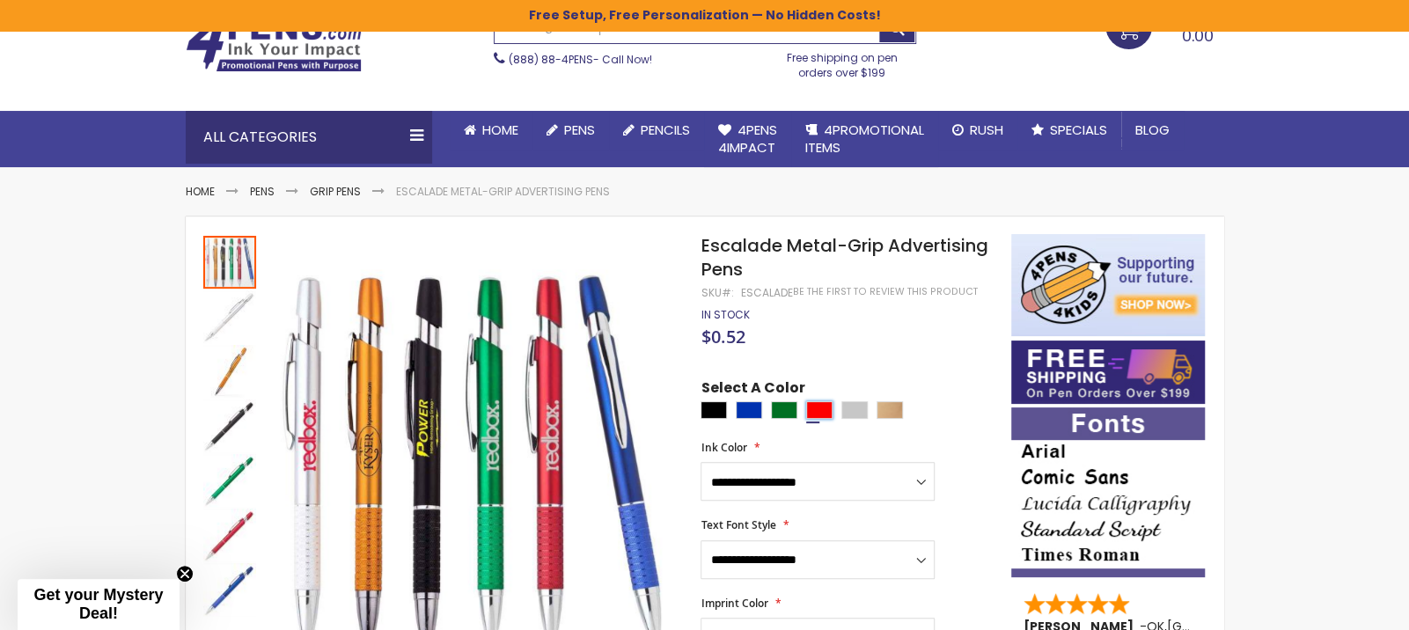
click at [813, 406] on div "Red" at bounding box center [819, 410] width 26 height 18
type input "****"
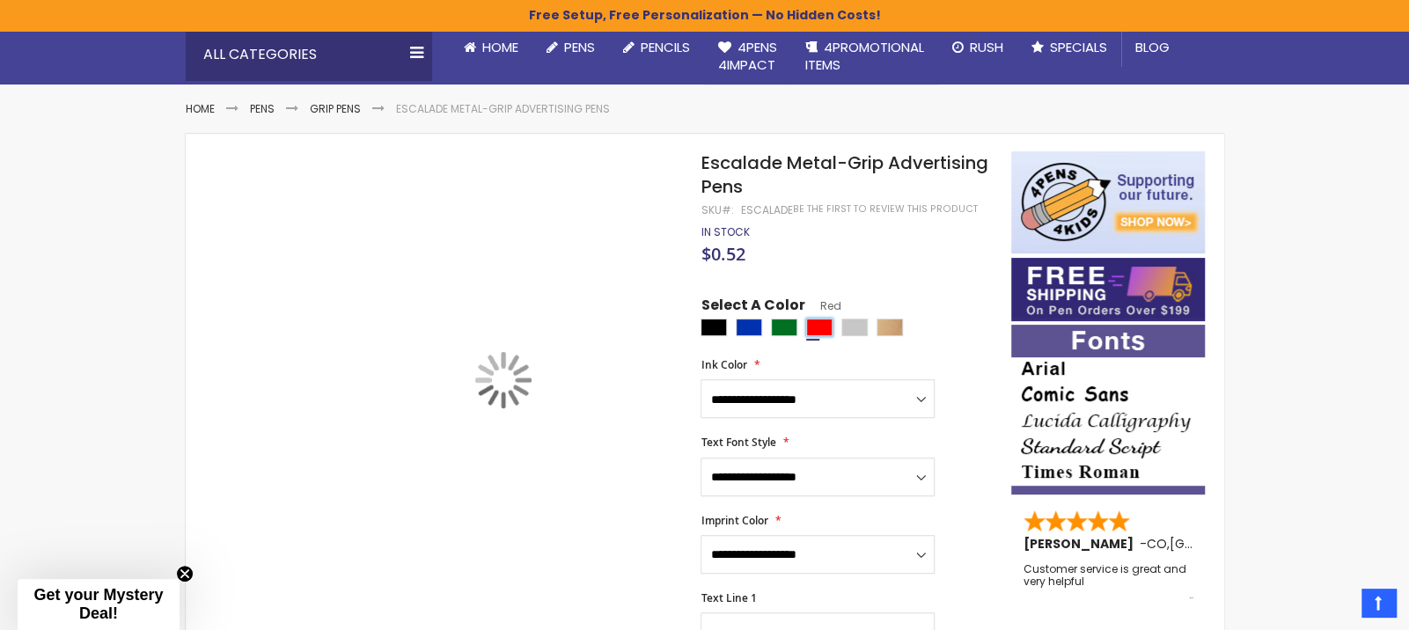
scroll to position [0, 0]
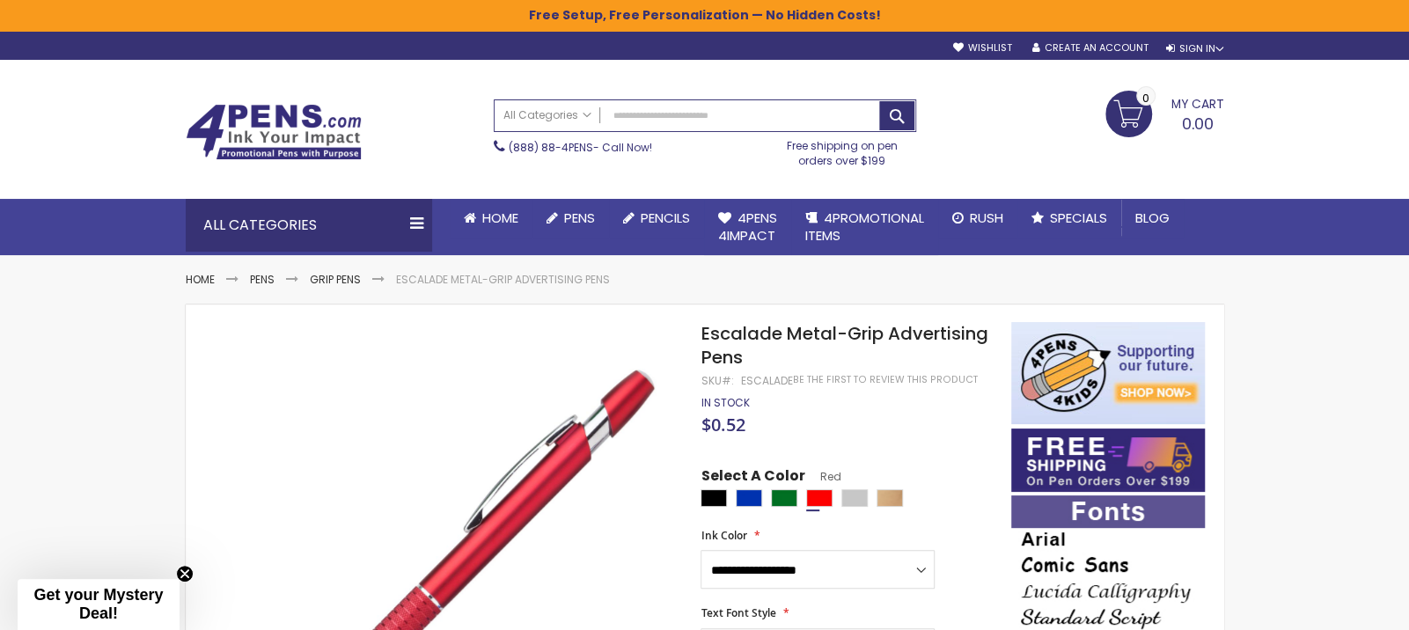
click at [273, 107] on img at bounding box center [274, 132] width 176 height 56
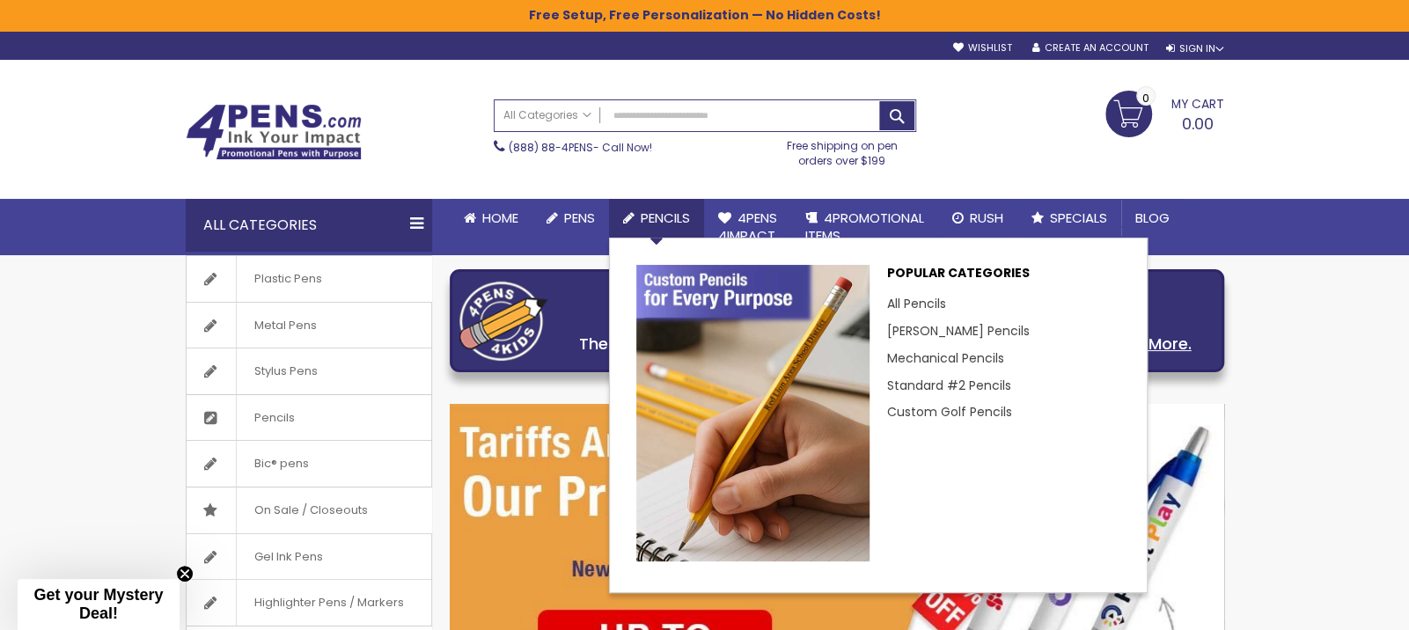
click at [660, 216] on span "Pencils" at bounding box center [665, 218] width 49 height 18
